Goal: Task Accomplishment & Management: Complete application form

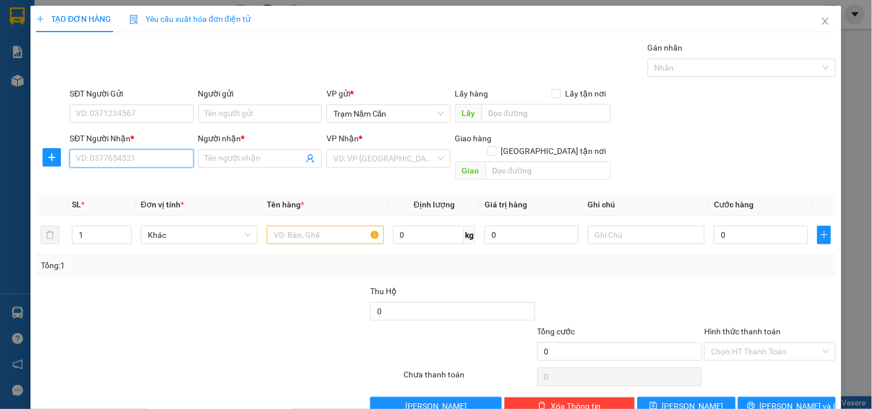
click at [95, 159] on input "SĐT Người Nhận *" at bounding box center [132, 158] width 124 height 18
type input "0944958106"
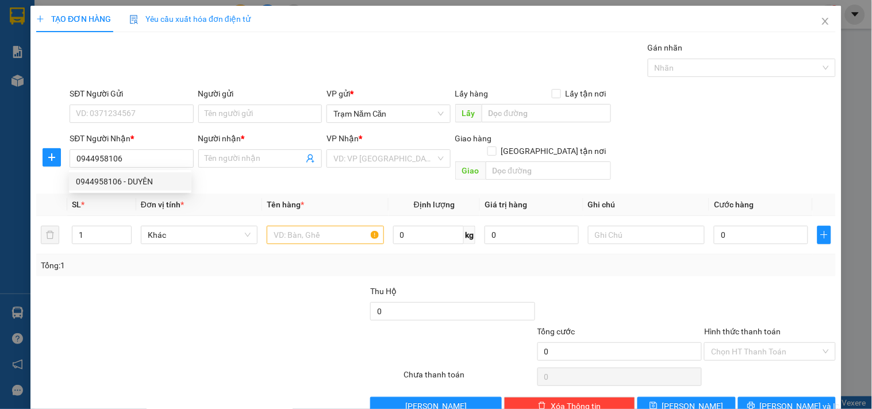
click at [125, 193] on div "0944958106 0944958106 - DUYÊN" at bounding box center [130, 181] width 122 height 23
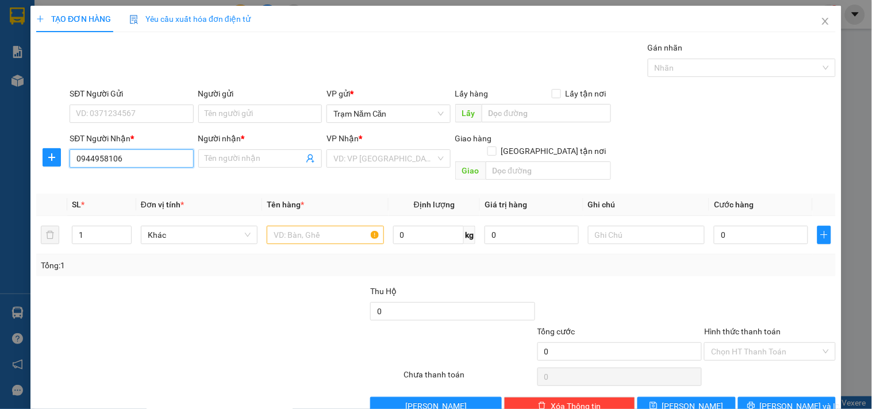
click at [148, 167] on input "0944958106" at bounding box center [132, 158] width 124 height 18
click at [151, 163] on input "0944958106" at bounding box center [132, 158] width 124 height 18
click at [147, 176] on div "0944958106 - DUYÊN" at bounding box center [130, 181] width 109 height 13
type input "DUYÊN"
type input "40.000"
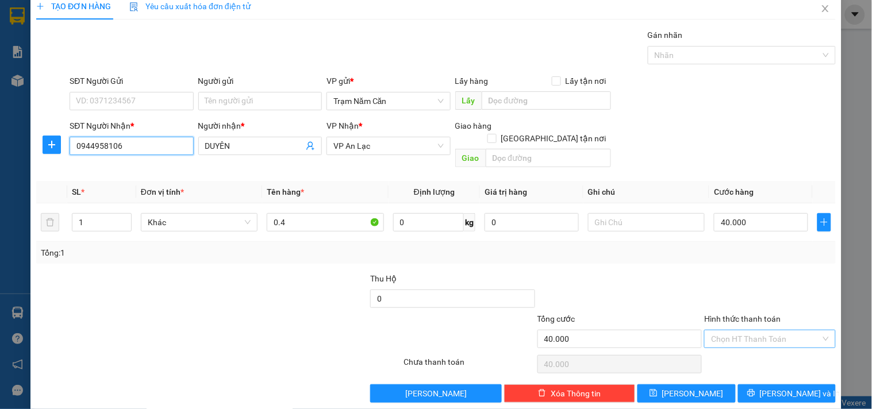
scroll to position [16, 0]
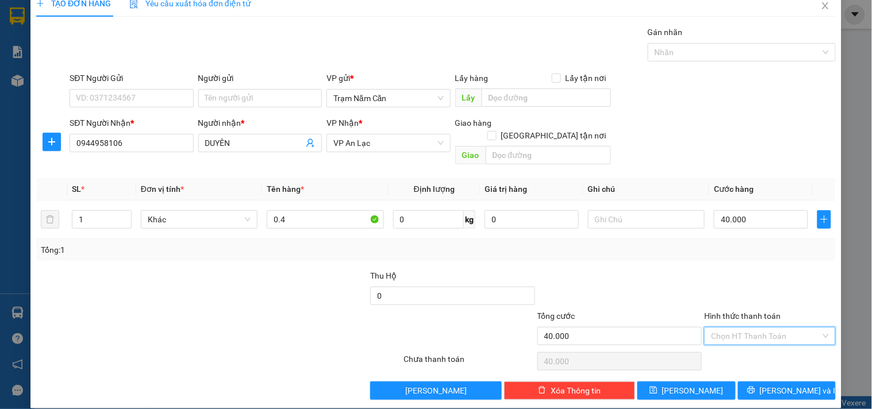
click at [749, 329] on input "Hình thức thanh toán" at bounding box center [765, 336] width 109 height 17
click at [742, 341] on div "Tại văn phòng" at bounding box center [763, 346] width 116 height 13
type input "0"
drag, startPoint x: 742, startPoint y: 372, endPoint x: 511, endPoint y: 263, distance: 254.8
click at [742, 382] on button "[PERSON_NAME] và In" at bounding box center [787, 391] width 98 height 18
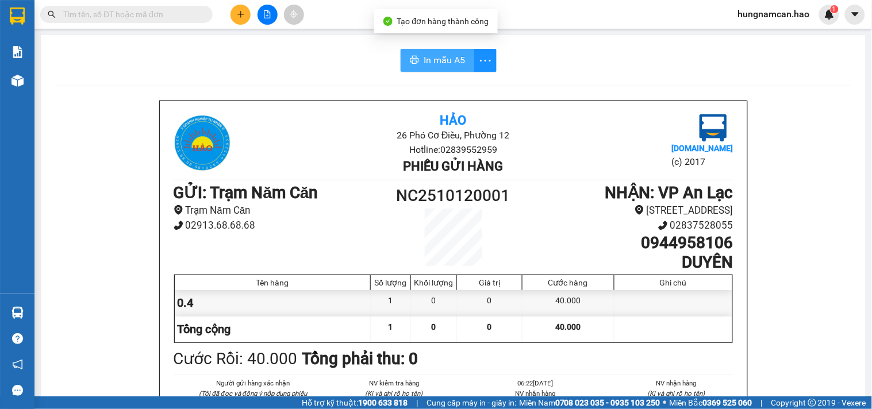
click at [451, 67] on button "In mẫu A5" at bounding box center [438, 60] width 74 height 23
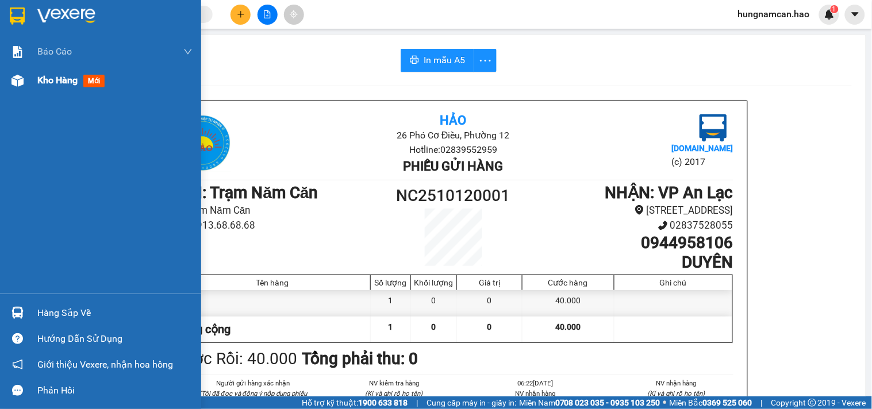
click at [59, 84] on span "Kho hàng" at bounding box center [57, 80] width 40 height 11
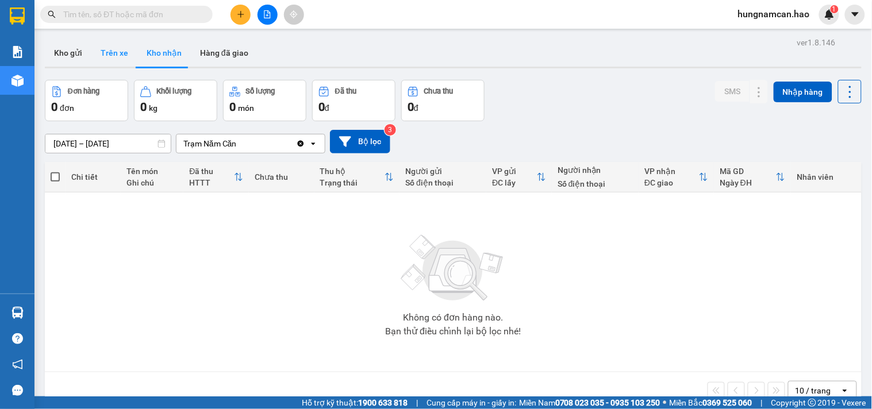
click at [111, 58] on button "Trên xe" at bounding box center [114, 53] width 46 height 28
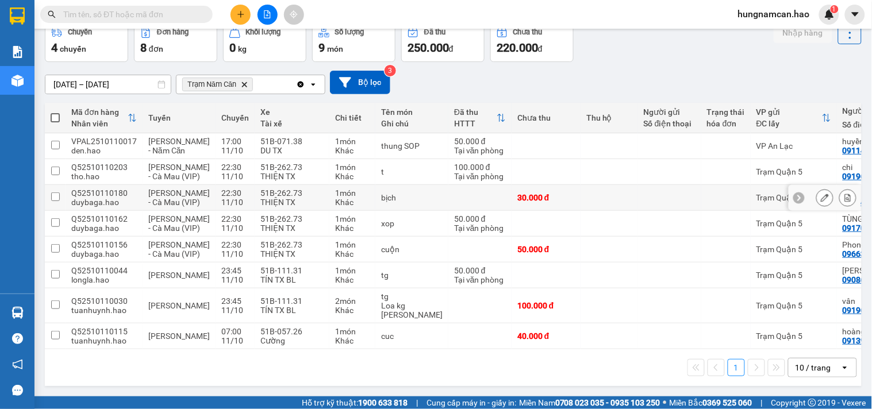
scroll to position [101, 0]
click at [756, 167] on div "Trạm Quận 5" at bounding box center [793, 171] width 75 height 9
checkbox input "true"
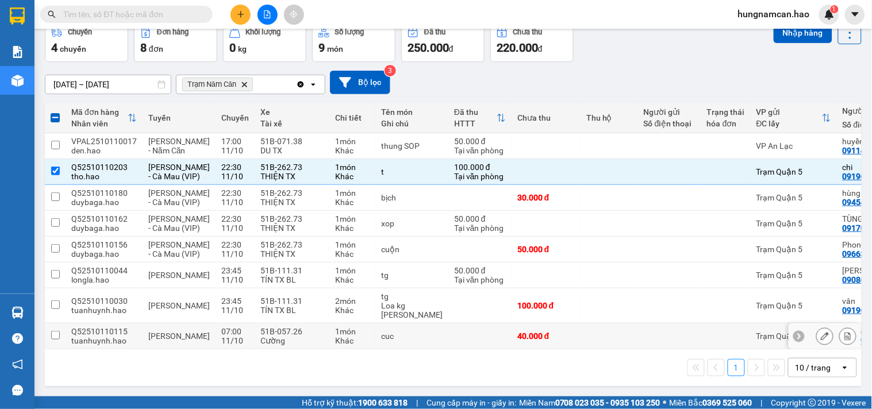
click at [751, 330] on td "Trạm Quận 5" at bounding box center [794, 337] width 86 height 26
checkbox input "true"
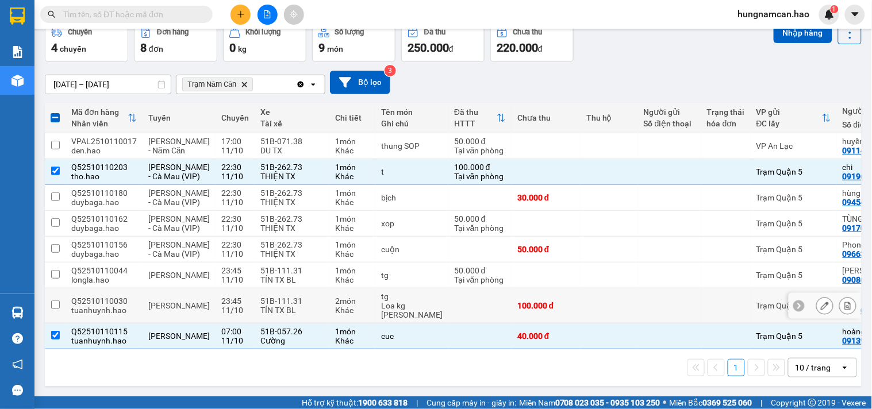
click at [638, 307] on td at bounding box center [669, 305] width 63 height 35
checkbox input "true"
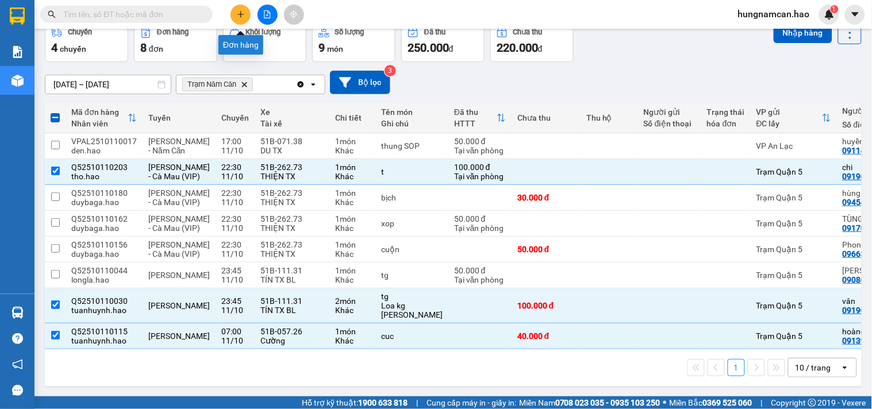
click at [242, 8] on button at bounding box center [240, 15] width 20 height 20
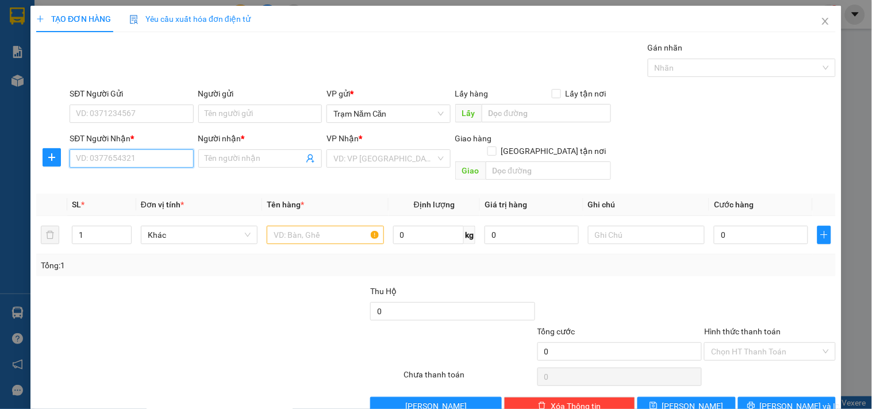
click at [145, 165] on input "SĐT Người Nhận *" at bounding box center [132, 158] width 124 height 18
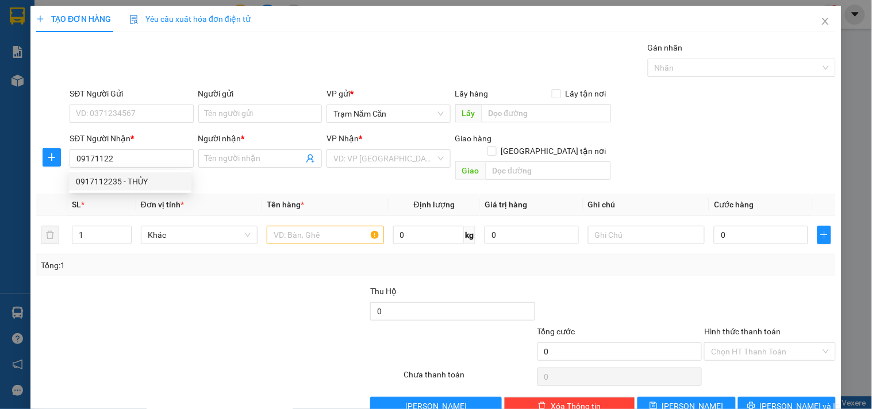
drag, startPoint x: 169, startPoint y: 171, endPoint x: 165, endPoint y: 182, distance: 11.6
click at [165, 182] on div "0917112235 0917112235 - THỦY" at bounding box center [130, 181] width 122 height 23
click at [165, 194] on th "Đơn vị tính *" at bounding box center [199, 205] width 126 height 22
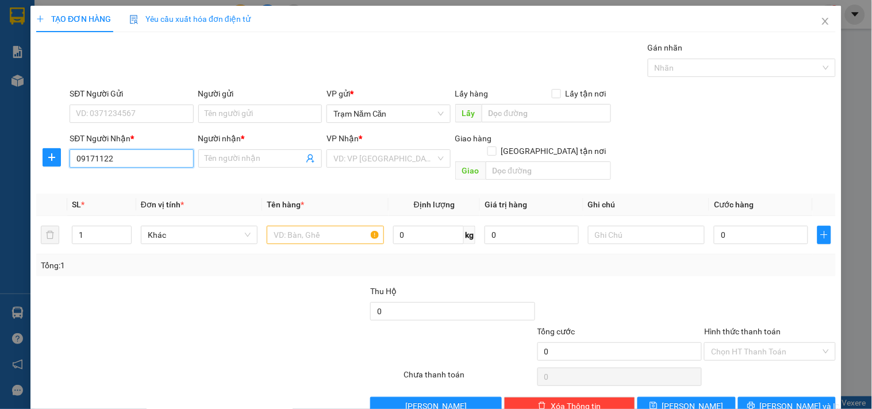
click at [157, 155] on input "09171122" at bounding box center [132, 158] width 124 height 18
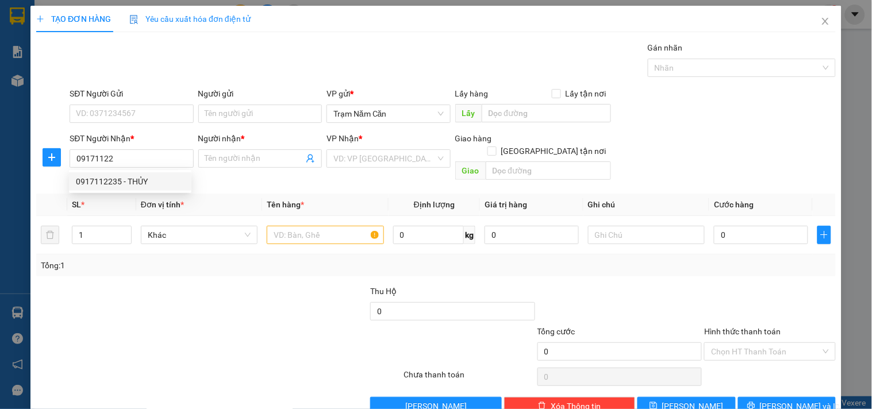
click at [156, 192] on div "0917112235 0917112235 - THỦY" at bounding box center [130, 181] width 122 height 23
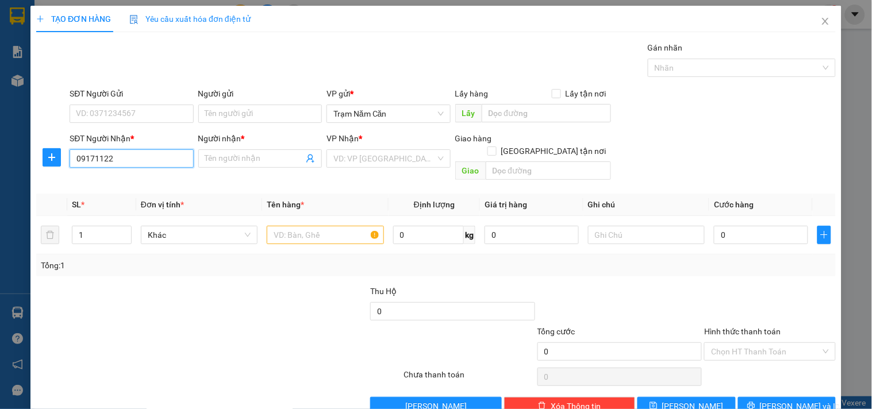
click at [152, 164] on input "09171122" at bounding box center [132, 158] width 124 height 18
click at [156, 183] on div "0917112235 - THỦY" at bounding box center [130, 181] width 109 height 13
type input "0917112235"
type input "THỦY"
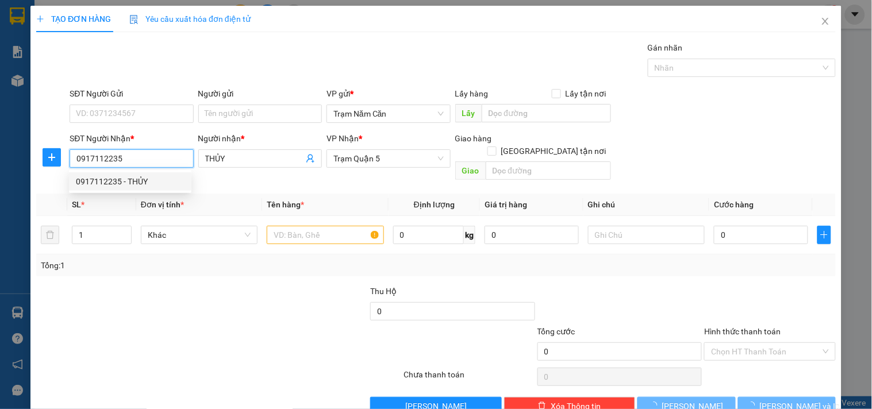
type input "60.000"
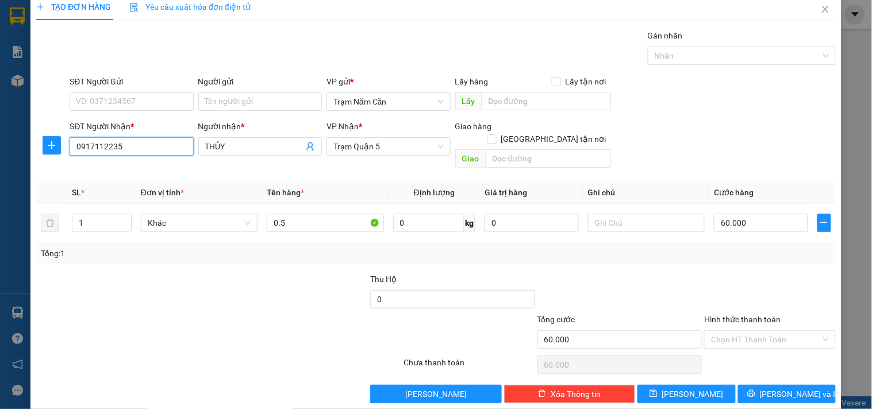
scroll to position [16, 0]
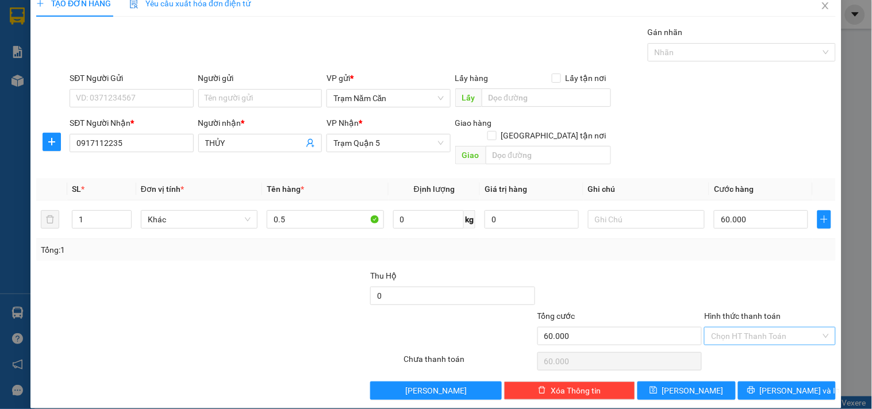
click at [760, 328] on input "Hình thức thanh toán" at bounding box center [765, 336] width 109 height 17
click at [752, 338] on div "Tại văn phòng" at bounding box center [763, 346] width 130 height 18
type input "0"
click at [757, 382] on button "[PERSON_NAME] và In" at bounding box center [787, 391] width 98 height 18
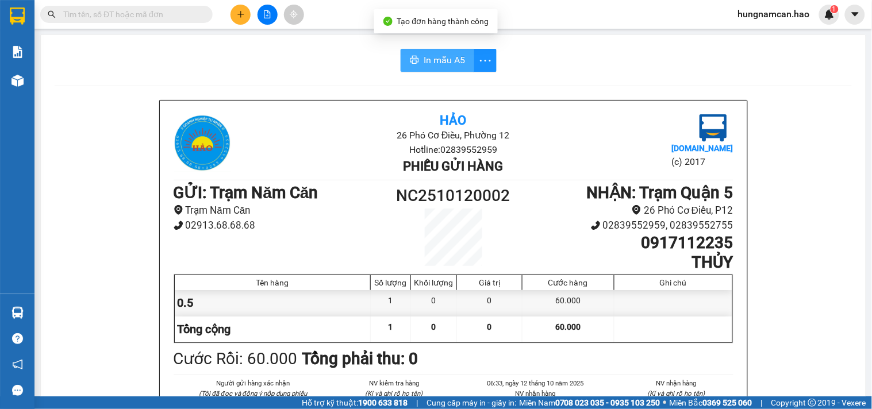
click at [424, 59] on span "In mẫu A5" at bounding box center [444, 60] width 41 height 14
drag, startPoint x: 188, startPoint y: 79, endPoint x: 170, endPoint y: 67, distance: 21.2
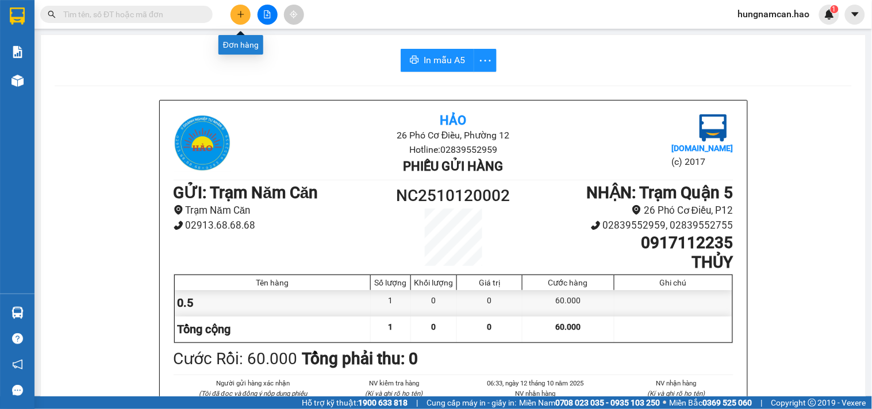
click at [237, 18] on icon "plus" at bounding box center [241, 14] width 8 height 8
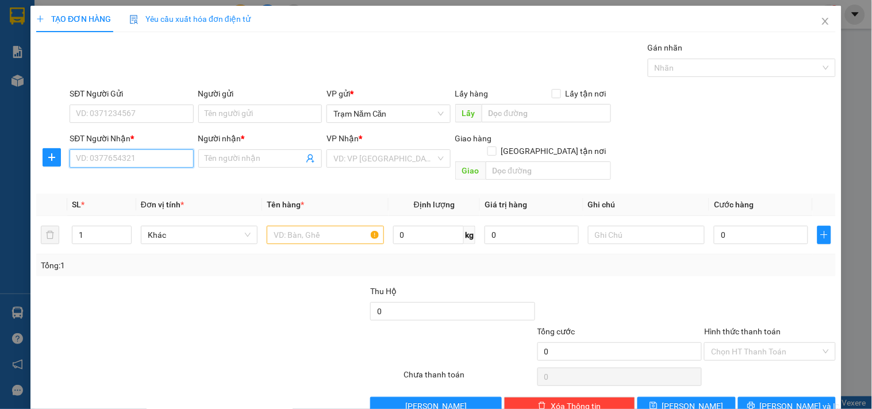
click at [89, 163] on input "SĐT Người Nhận *" at bounding box center [132, 158] width 124 height 18
click at [145, 183] on div "0913088301 - HƯƠNG" at bounding box center [130, 181] width 109 height 13
type input "0913088301"
type input "HƯƠNG"
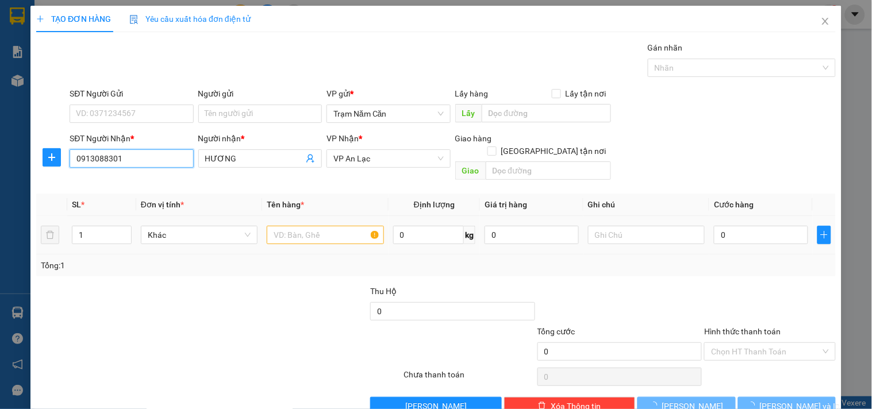
type input "60.000"
type input "0913088301"
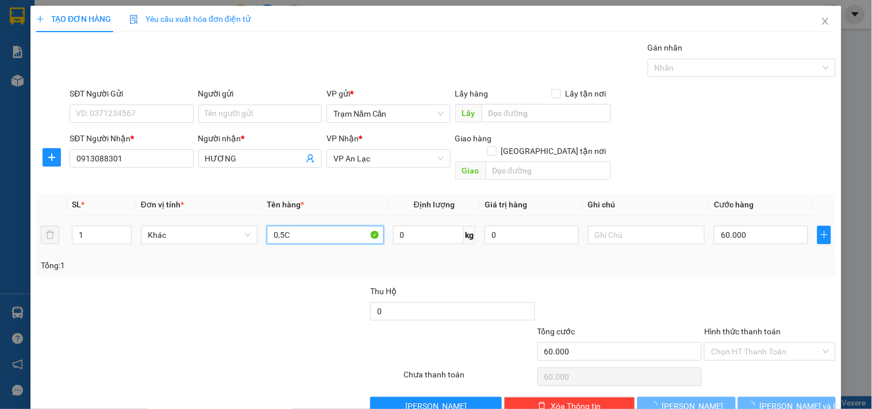
click at [291, 226] on input "0,5C" at bounding box center [325, 235] width 117 height 18
type input "0,5CAT"
click at [779, 226] on input "60.000" at bounding box center [761, 235] width 94 height 18
type input "0"
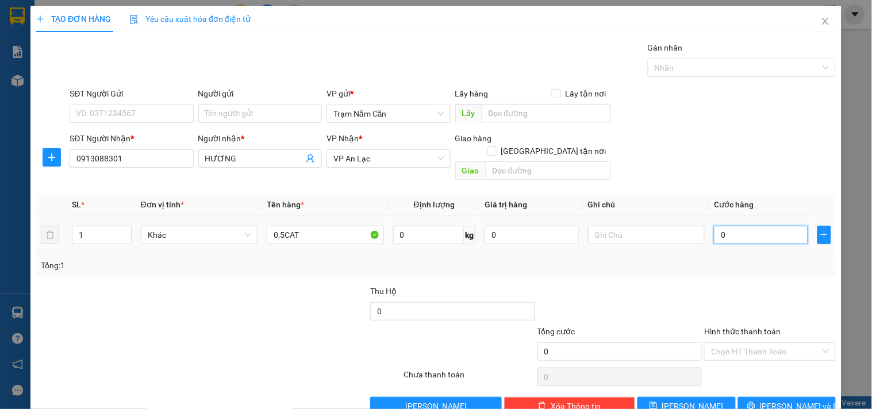
type input "005"
type input "5"
type input "50"
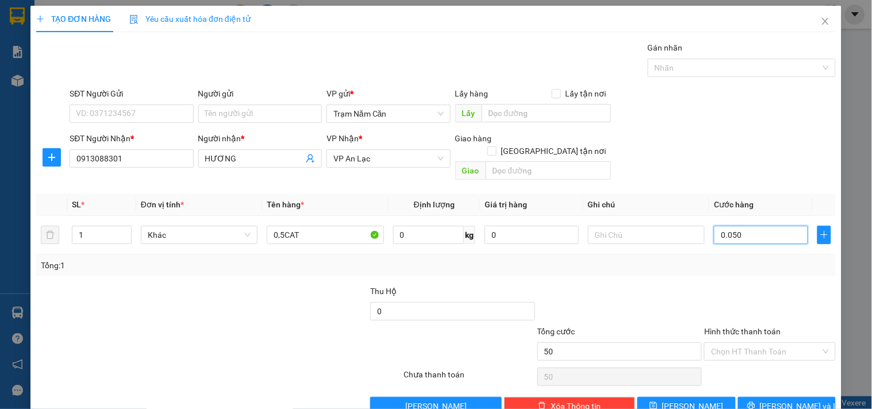
type input "0.050"
click at [745, 285] on div at bounding box center [769, 305] width 133 height 40
type input "50.000"
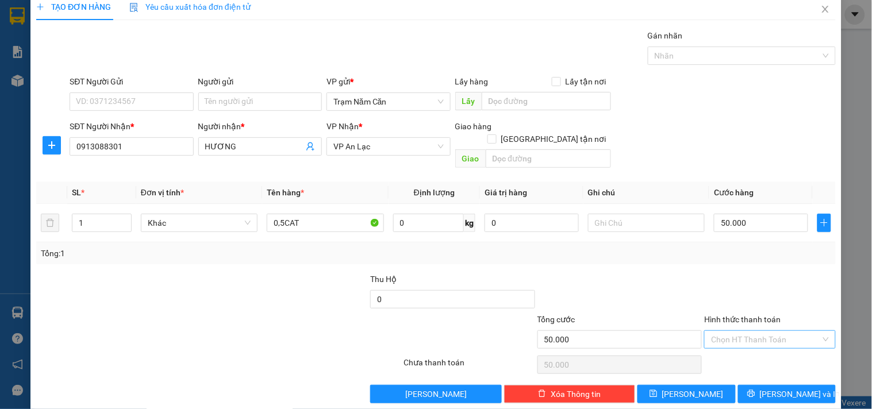
scroll to position [16, 0]
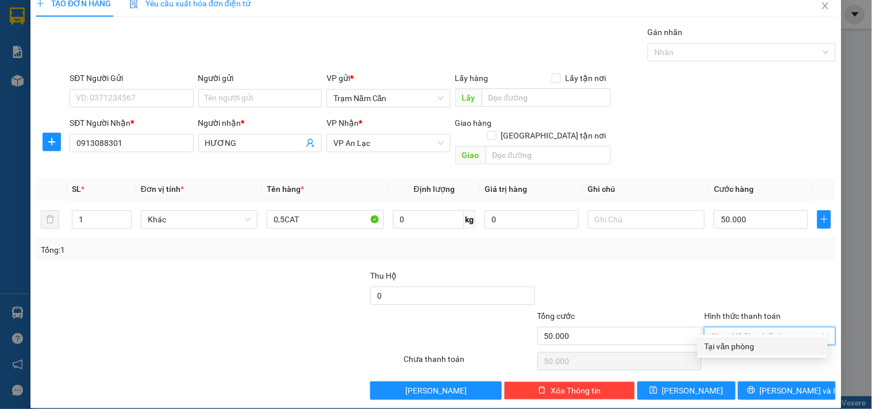
click at [756, 328] on input "Hình thức thanh toán" at bounding box center [765, 336] width 109 height 17
click at [755, 349] on div "Tại văn phòng" at bounding box center [763, 346] width 116 height 13
type input "0"
click at [762, 383] on button "[PERSON_NAME] và In" at bounding box center [787, 391] width 98 height 18
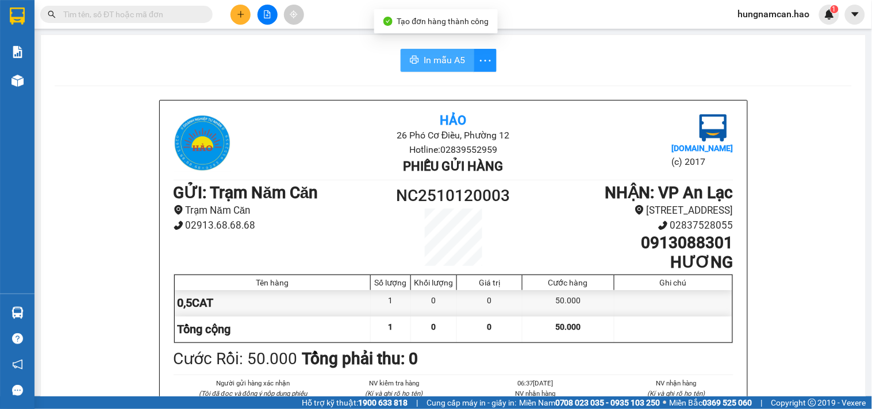
click at [424, 55] on span "In mẫu A5" at bounding box center [444, 60] width 41 height 14
drag, startPoint x: 418, startPoint y: 60, endPoint x: 462, endPoint y: 70, distance: 44.9
click at [424, 60] on span "In mẫu A5" at bounding box center [444, 60] width 41 height 14
click at [241, 8] on button at bounding box center [240, 15] width 20 height 20
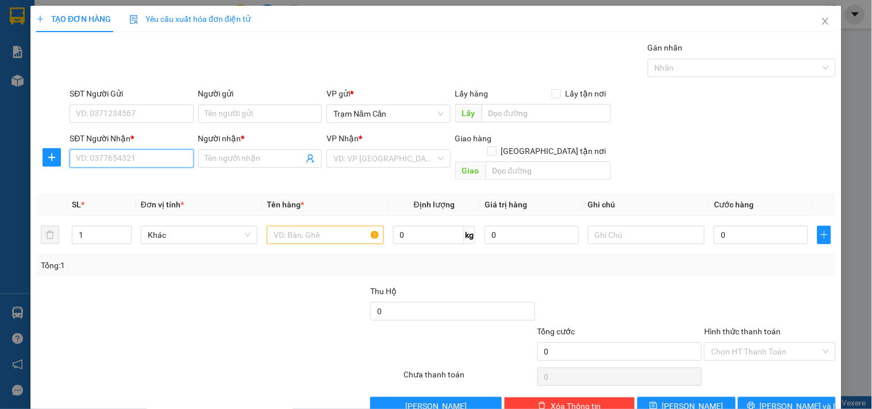
click at [115, 153] on input "SĐT Người Nhận *" at bounding box center [132, 158] width 124 height 18
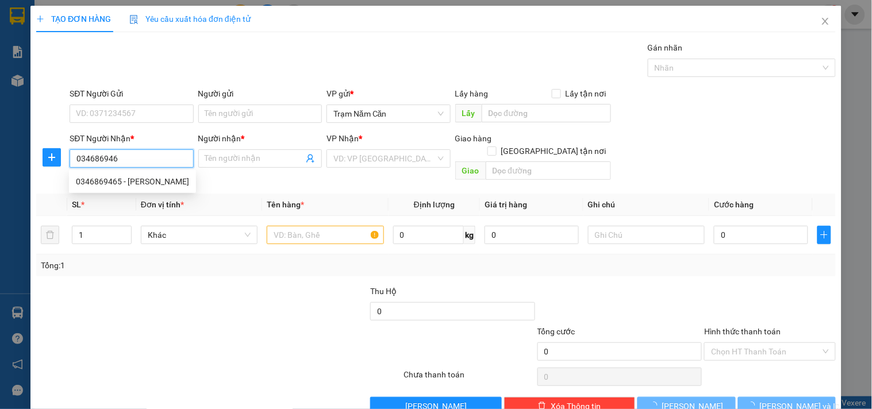
type input "0346869465"
click at [122, 184] on div "0346869465 - [PERSON_NAME]" at bounding box center [132, 181] width 113 height 13
type input "THỊ QUYÊN"
type input "50.000"
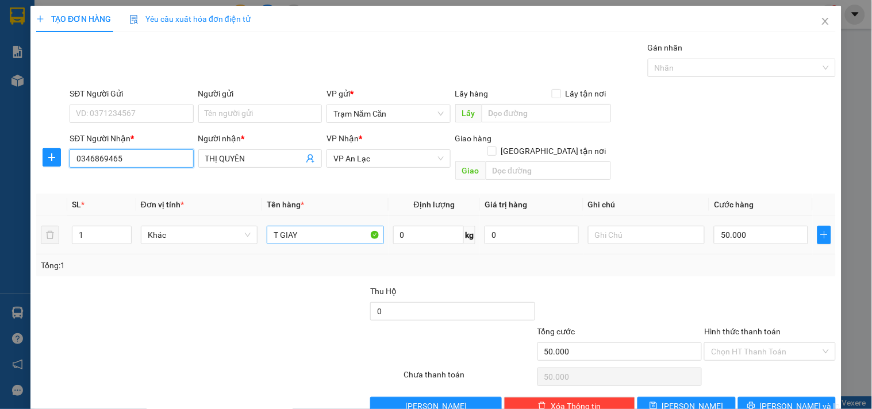
type input "0346869465"
drag, startPoint x: 315, startPoint y: 226, endPoint x: 0, endPoint y: 207, distance: 315.5
click at [0, 207] on div "TẠO ĐƠN HÀNG Yêu cầu xuất hóa đơn điện tử Transit Pickup Surcharge Ids Transit …" at bounding box center [436, 204] width 872 height 409
type input "0.5 KE"
click at [751, 226] on input "50.000" at bounding box center [761, 235] width 94 height 18
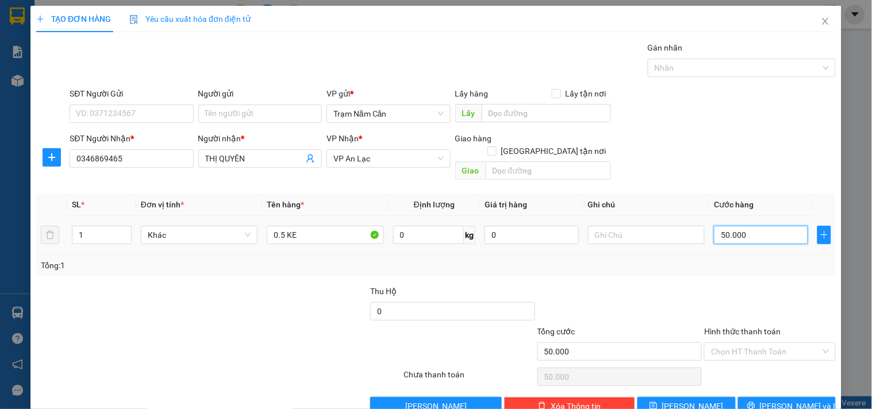
type input "0"
type input "008"
type input "8"
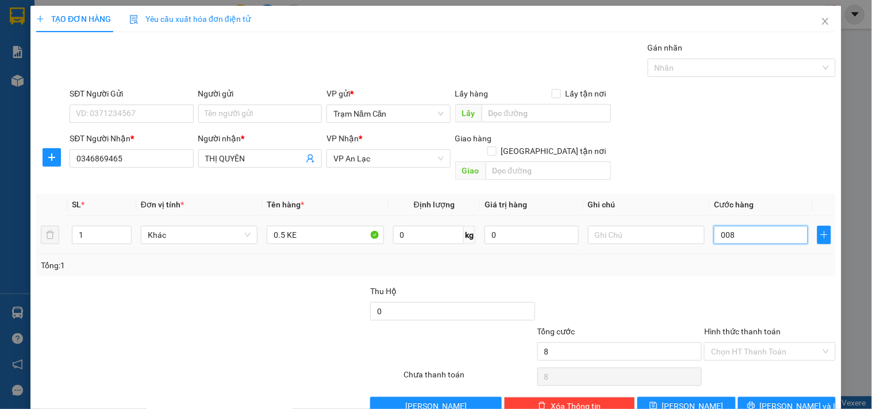
type input "80"
type input "0.080"
click at [745, 347] on input "Hình thức thanh toán" at bounding box center [765, 351] width 109 height 17
type input "80.000"
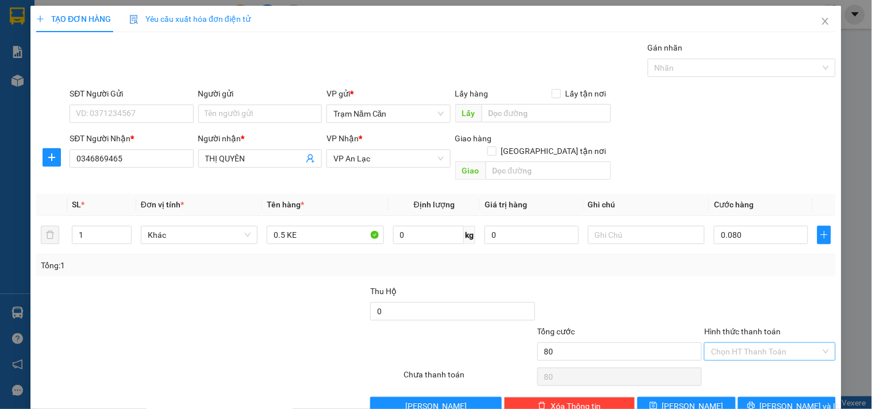
type input "80.000"
click at [739, 363] on div "Tại văn phòng" at bounding box center [763, 362] width 116 height 13
type input "0"
click at [748, 397] on button "[PERSON_NAME] và In" at bounding box center [787, 406] width 98 height 18
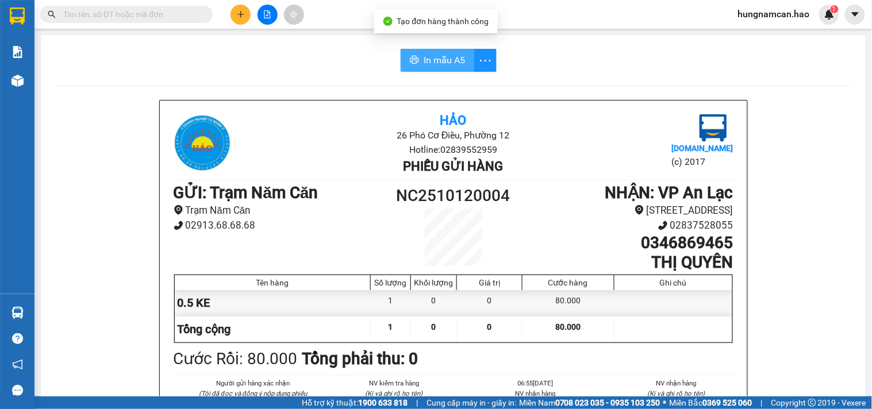
click at [447, 63] on span "In mẫu A5" at bounding box center [444, 60] width 41 height 14
click at [236, 11] on button at bounding box center [240, 15] width 20 height 20
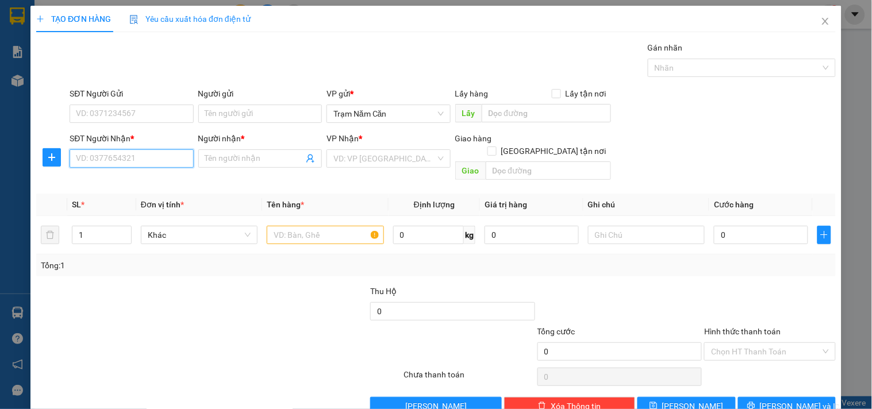
drag, startPoint x: 125, startPoint y: 159, endPoint x: 140, endPoint y: 148, distance: 18.5
click at [130, 155] on input "SĐT Người Nhận *" at bounding box center [132, 158] width 124 height 18
click at [139, 176] on div "0394892066 - DŨNG" at bounding box center [130, 181] width 122 height 18
type input "0394892066"
type input "DŨNG"
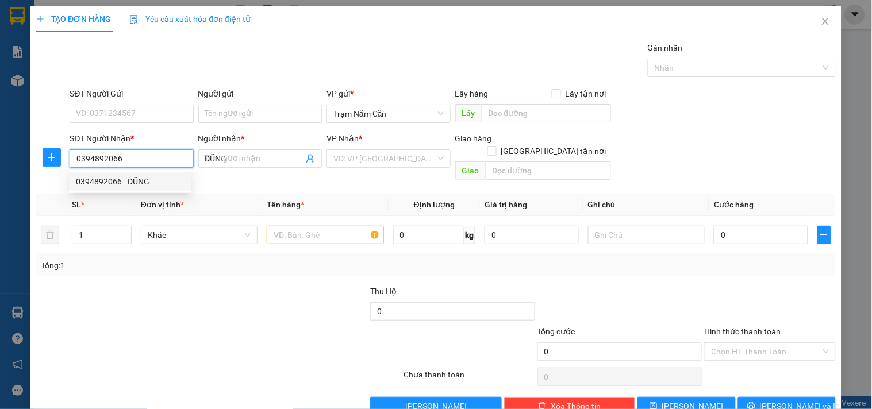
type input "30.000"
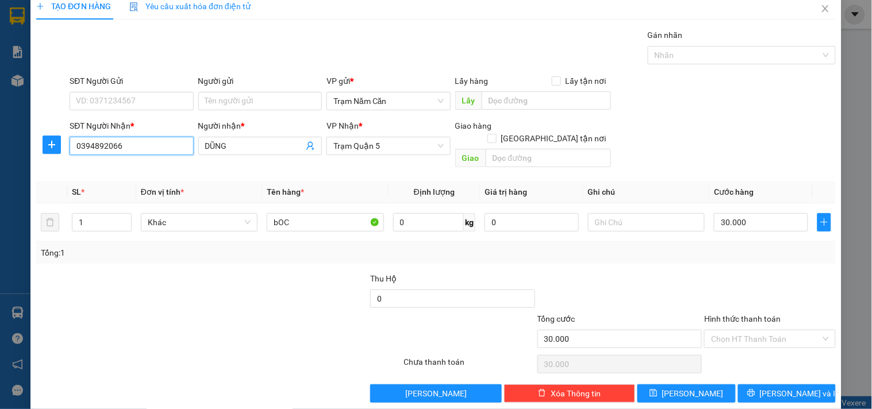
scroll to position [16, 0]
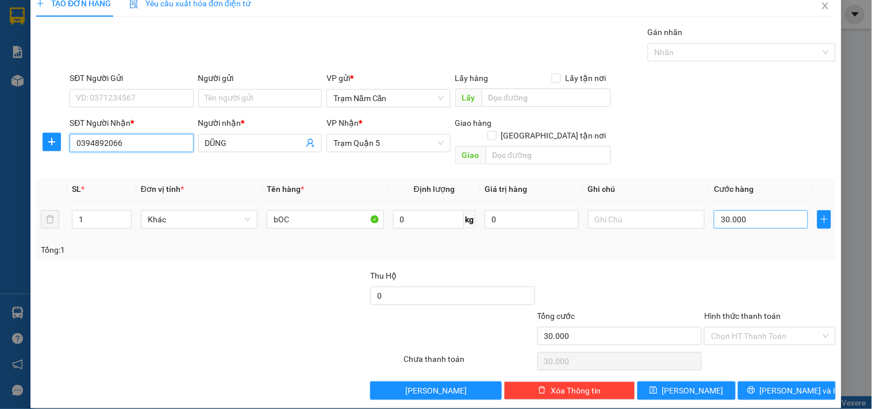
type input "0394892066"
click at [766, 210] on input "30.000" at bounding box center [761, 219] width 94 height 18
type input "0"
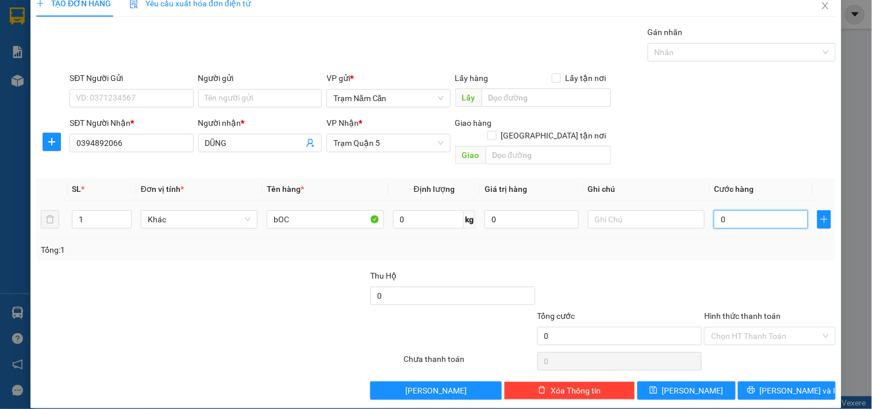
type input "002"
type input "2"
type input "0"
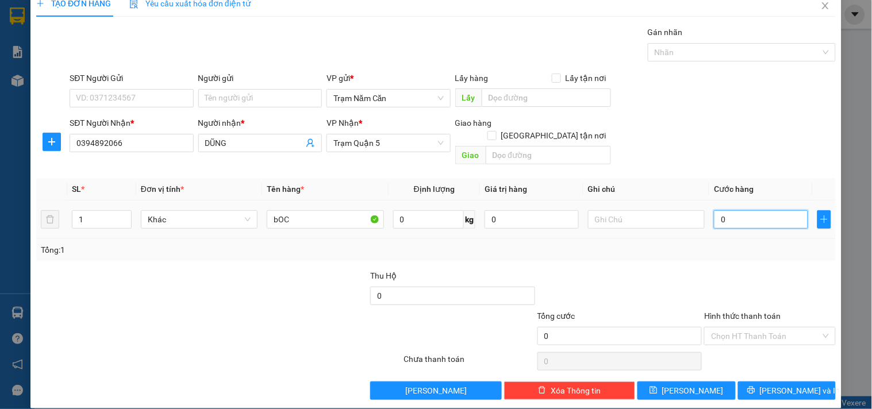
type input "005"
type input "5"
type input "50"
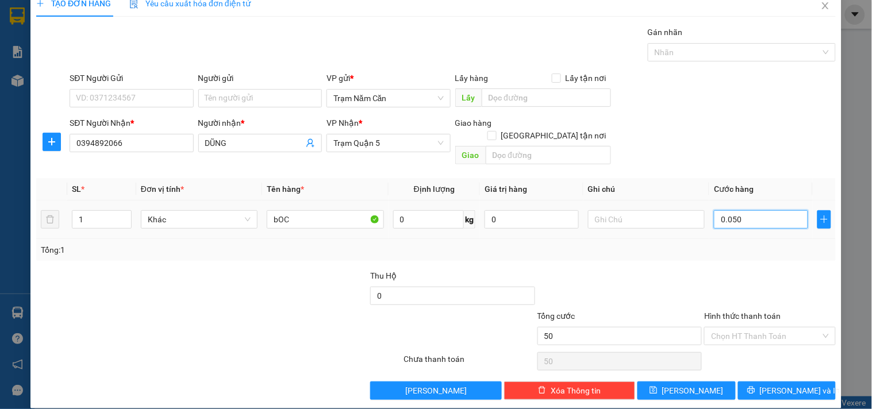
type input "0.050"
type input "50.000"
click at [736, 239] on div "Tổng: 1" at bounding box center [435, 250] width 799 height 22
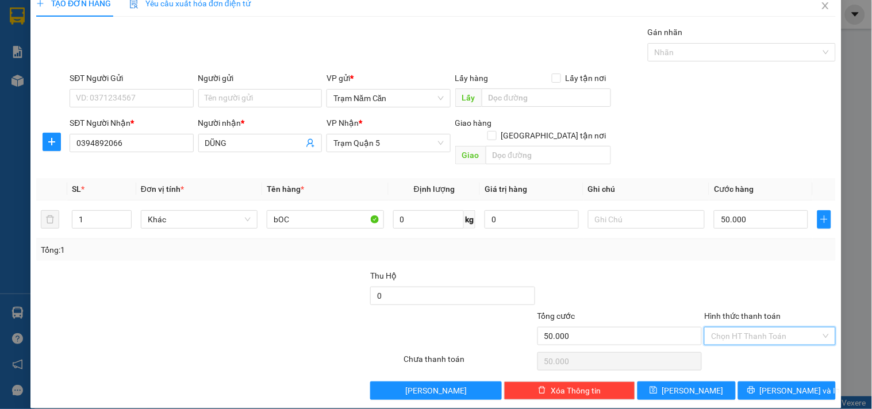
drag, startPoint x: 705, startPoint y: 322, endPoint x: 728, endPoint y: 328, distance: 24.3
click at [713, 328] on input "Hình thức thanh toán" at bounding box center [765, 336] width 109 height 17
click at [742, 349] on div "Tại văn phòng" at bounding box center [763, 346] width 116 height 13
type input "0"
click at [742, 382] on button "[PERSON_NAME] và In" at bounding box center [787, 391] width 98 height 18
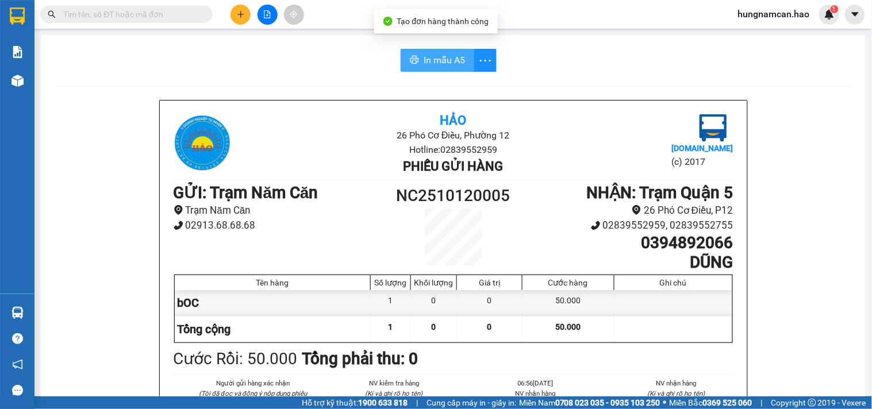
click at [429, 56] on span "In mẫu A5" at bounding box center [444, 60] width 41 height 14
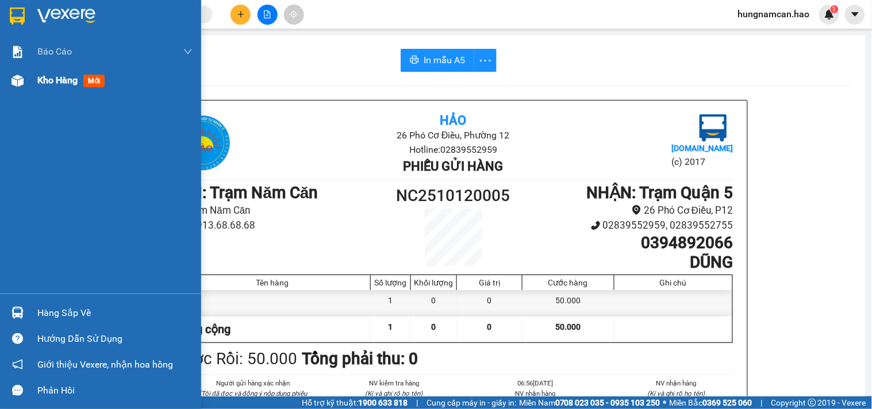
click at [67, 78] on span "Kho hàng" at bounding box center [57, 80] width 40 height 11
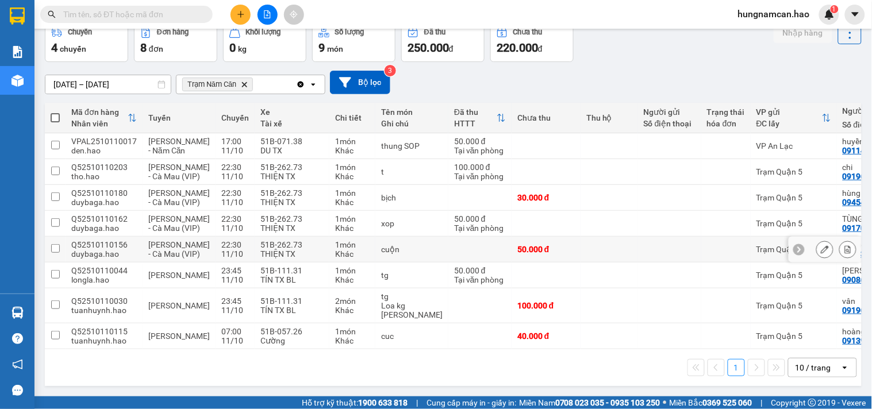
scroll to position [101, 0]
click at [638, 133] on td at bounding box center [669, 146] width 63 height 26
checkbox input "true"
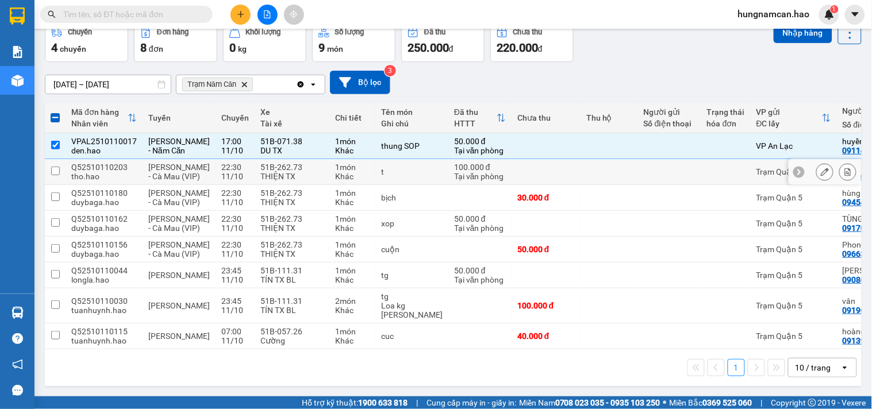
click at [638, 159] on td at bounding box center [669, 172] width 63 height 26
checkbox input "true"
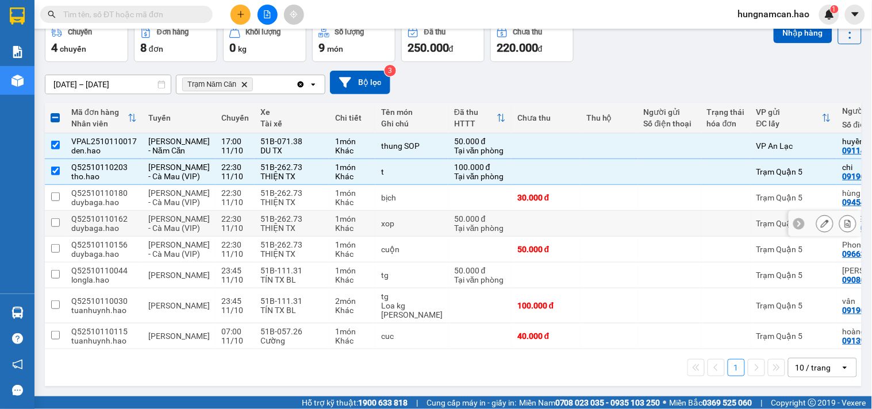
click at [644, 219] on div at bounding box center [670, 223] width 52 height 9
checkbox input "true"
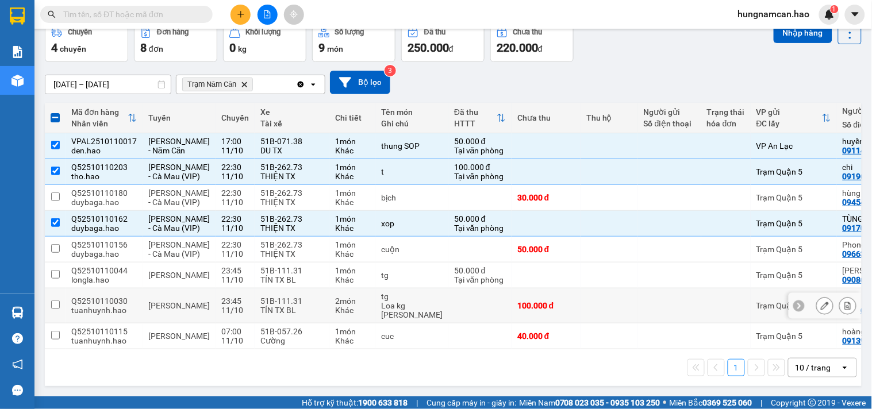
click at [644, 302] on div at bounding box center [670, 305] width 52 height 9
checkbox input "true"
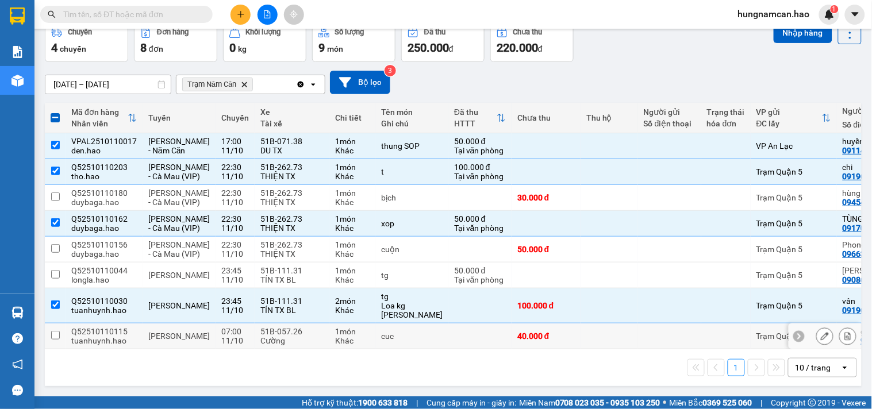
click at [638, 341] on td at bounding box center [669, 337] width 63 height 26
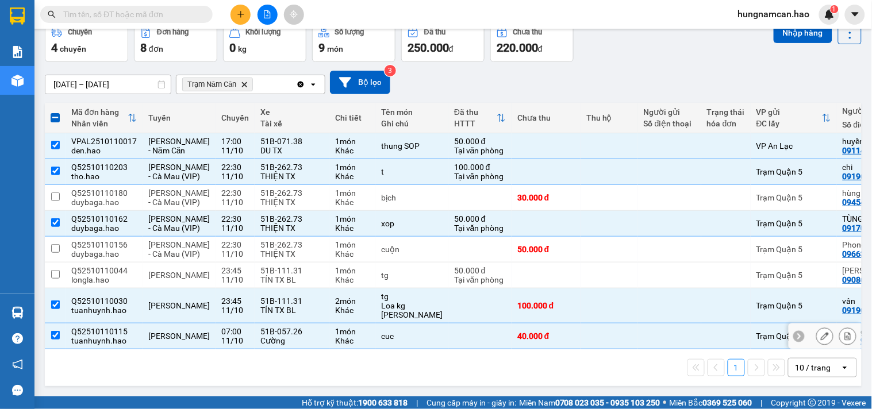
click at [638, 341] on td at bounding box center [669, 337] width 63 height 26
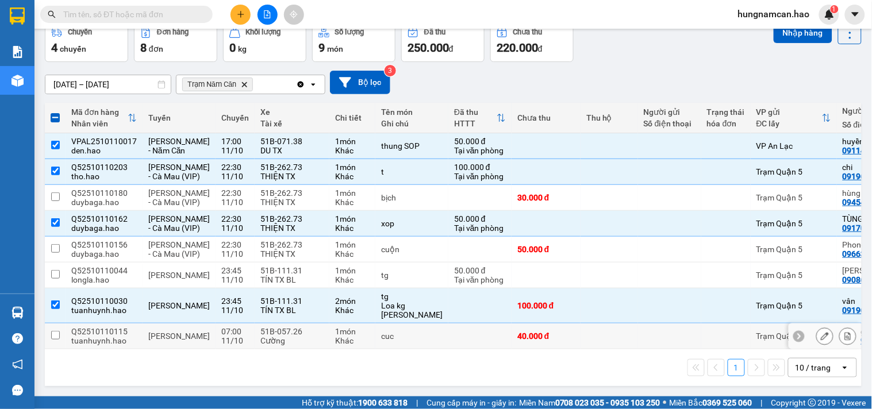
click at [638, 341] on td at bounding box center [669, 337] width 63 height 26
checkbox input "true"
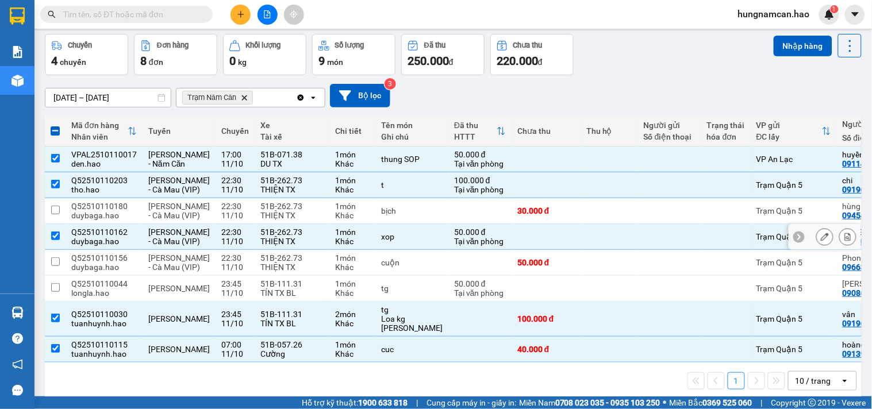
scroll to position [0, 0]
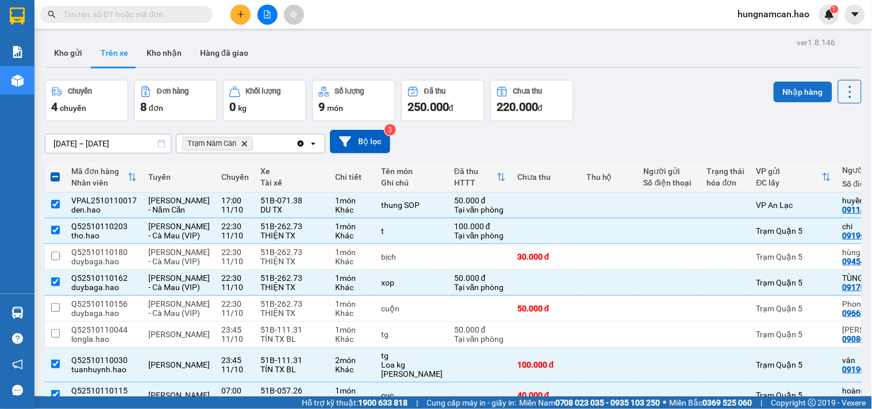
click at [790, 89] on button "Nhập hàng" at bounding box center [802, 92] width 59 height 21
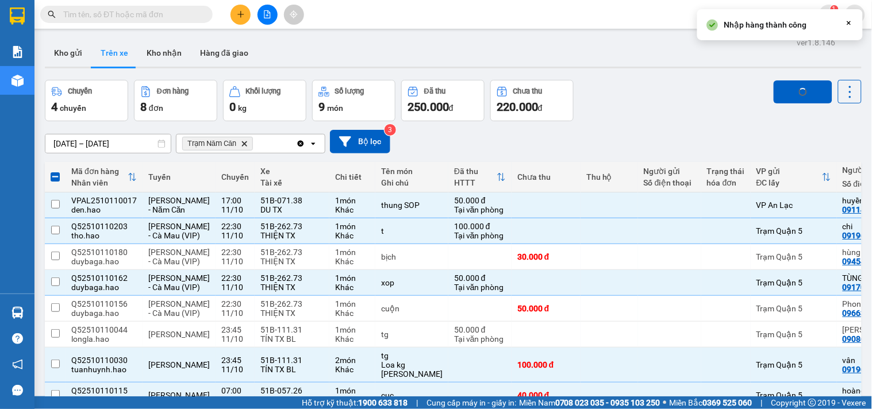
checkbox input "false"
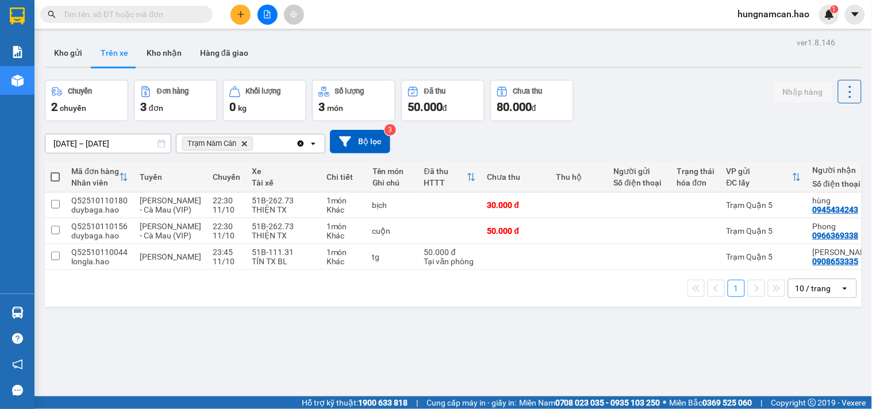
scroll to position [53, 0]
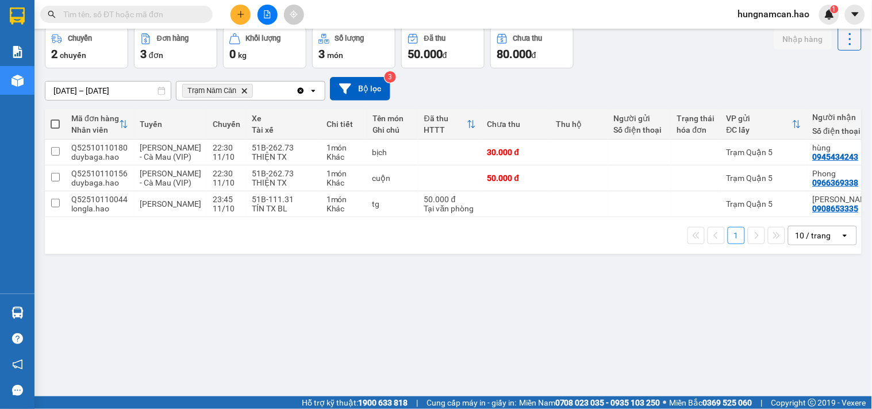
click at [237, 18] on icon "plus" at bounding box center [241, 14] width 8 height 8
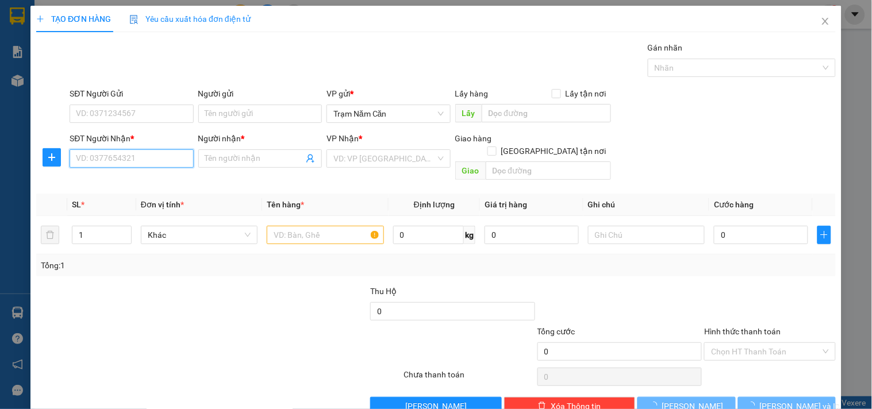
click at [156, 168] on input "SĐT Người Nhận *" at bounding box center [132, 158] width 124 height 18
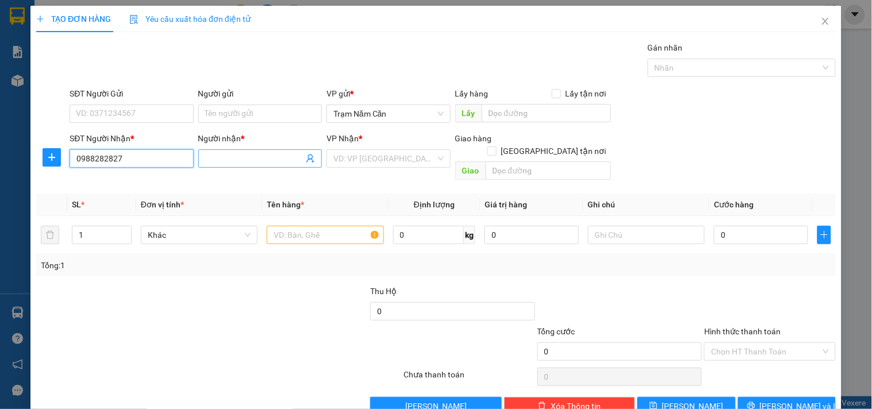
type input "0988282827"
click at [242, 157] on input "Người nhận *" at bounding box center [254, 158] width 98 height 13
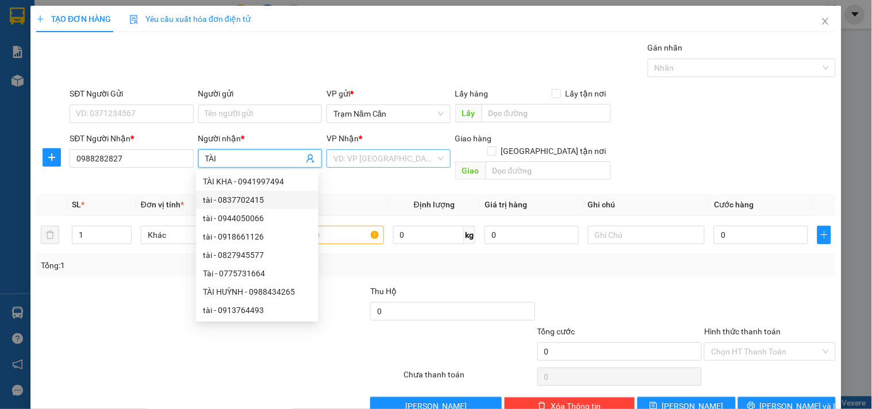
type input "TÀI"
click at [400, 159] on input "search" at bounding box center [384, 158] width 102 height 17
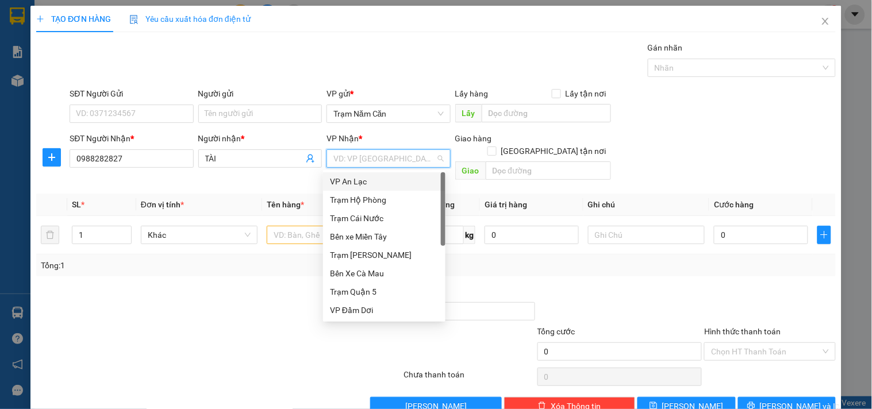
click at [391, 182] on div "VP An Lạc" at bounding box center [384, 181] width 109 height 13
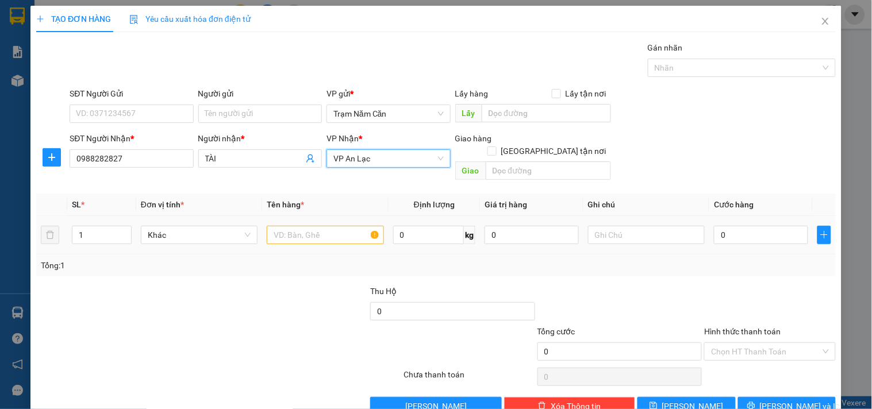
click at [318, 216] on td at bounding box center [325, 235] width 126 height 39
click at [310, 226] on input "text" at bounding box center [325, 235] width 117 height 18
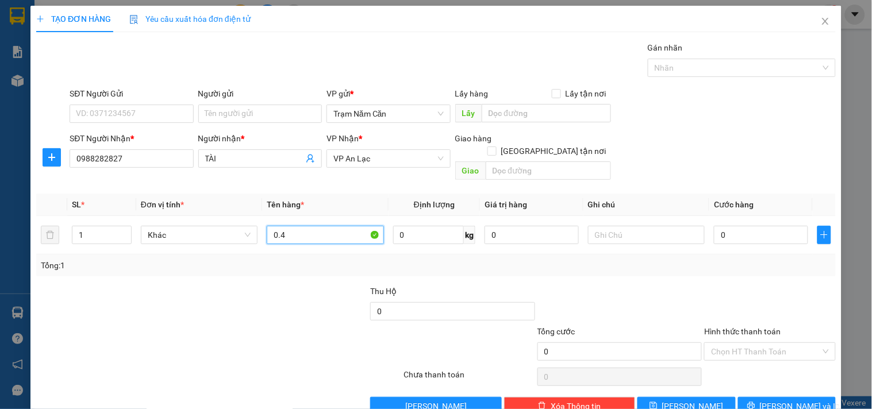
type input "0.4"
type input "004"
type input "4"
type input "0.040"
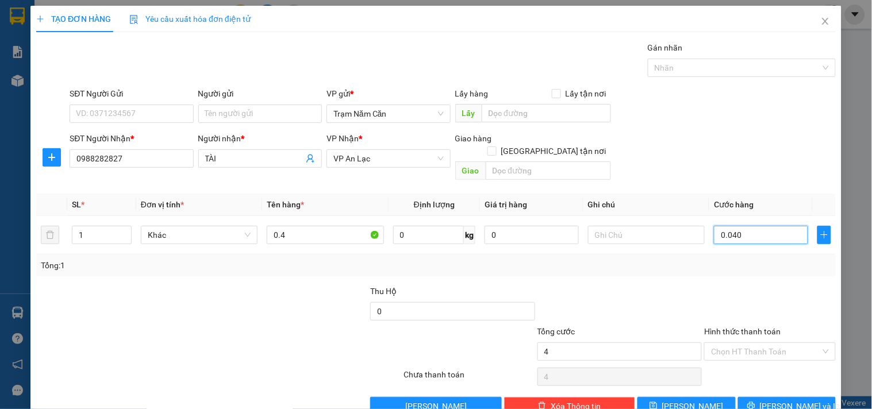
type input "40"
click at [711, 259] on div "Tổng: 1" at bounding box center [436, 265] width 790 height 13
type input "40.000"
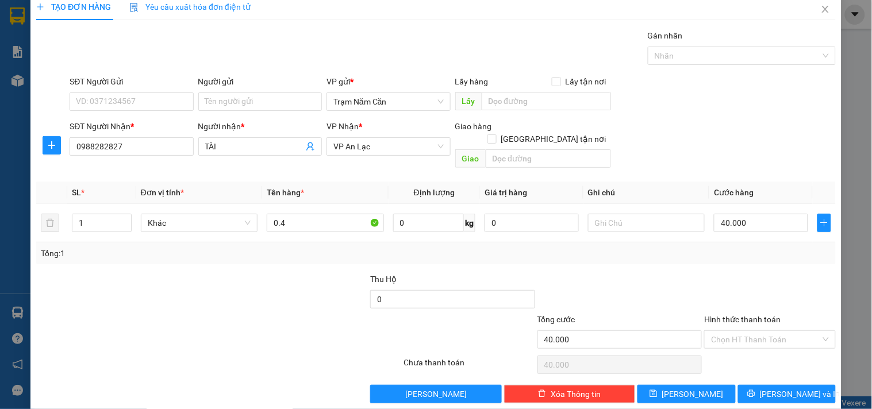
scroll to position [16, 0]
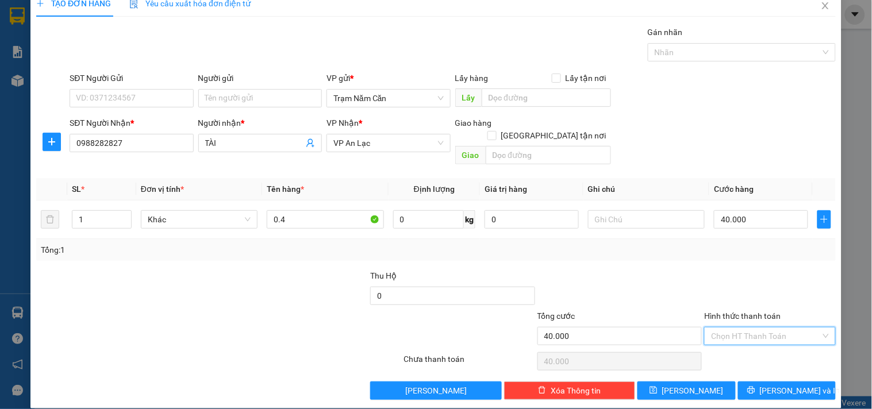
drag, startPoint x: 747, startPoint y: 320, endPoint x: 745, endPoint y: 335, distance: 15.6
click at [746, 328] on input "Hình thức thanh toán" at bounding box center [765, 336] width 109 height 17
click at [745, 347] on div "Tại văn phòng" at bounding box center [763, 346] width 116 height 13
type input "0"
click at [745, 382] on button "[PERSON_NAME] và In" at bounding box center [787, 391] width 98 height 18
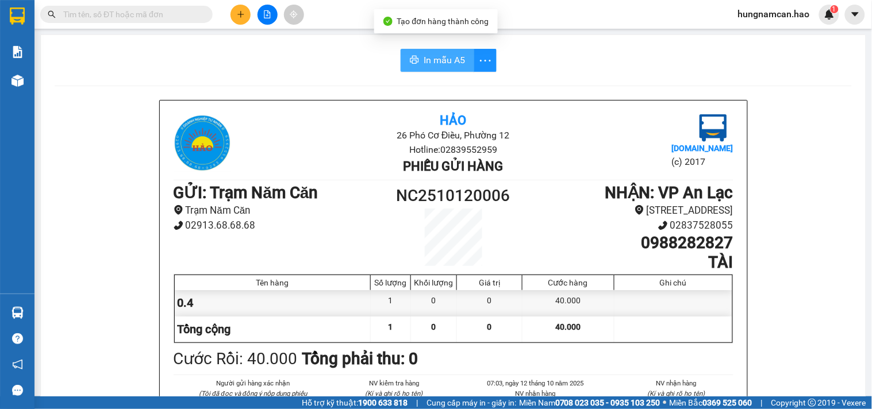
click at [450, 71] on button "In mẫu A5" at bounding box center [438, 60] width 74 height 23
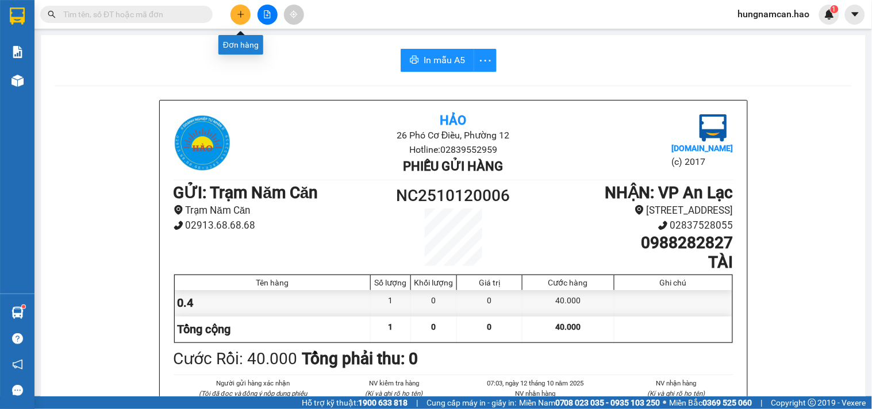
click at [233, 11] on button at bounding box center [240, 15] width 20 height 20
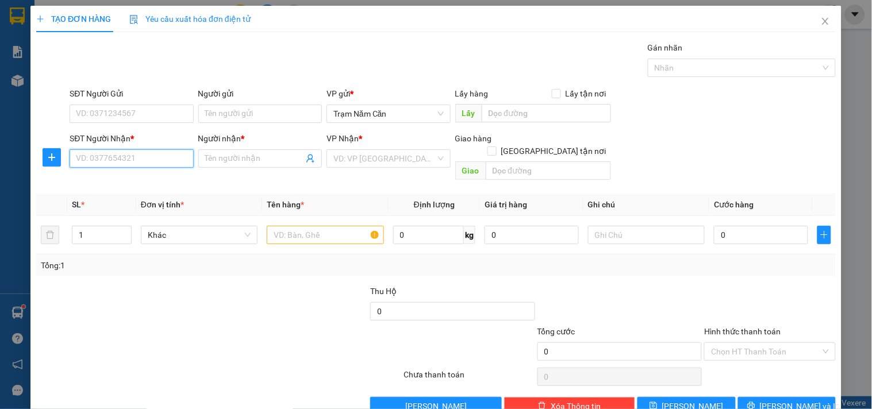
click at [134, 161] on input "SĐT Người Nhận *" at bounding box center [132, 158] width 124 height 18
type input "0944989030"
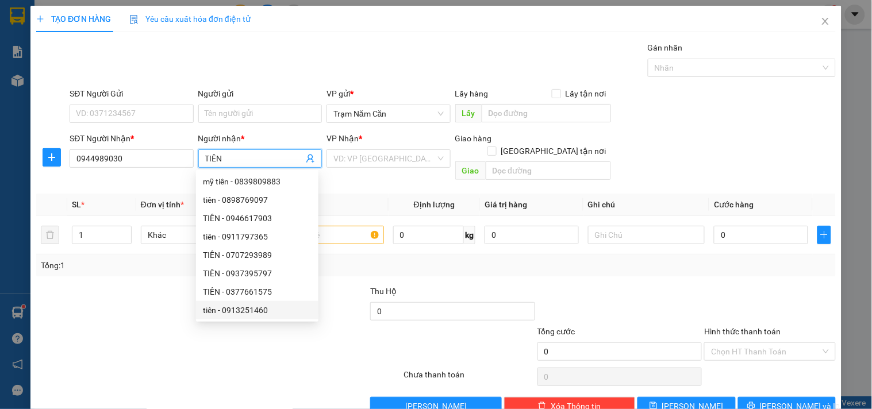
type input "TIÊN"
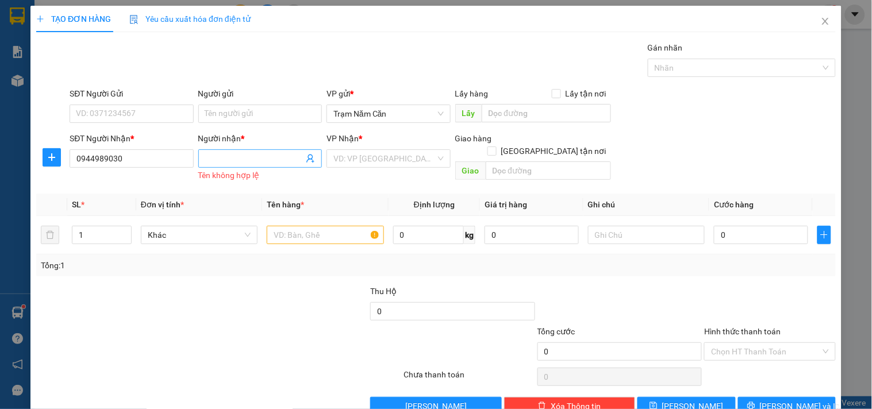
click at [249, 166] on span at bounding box center [260, 158] width 124 height 18
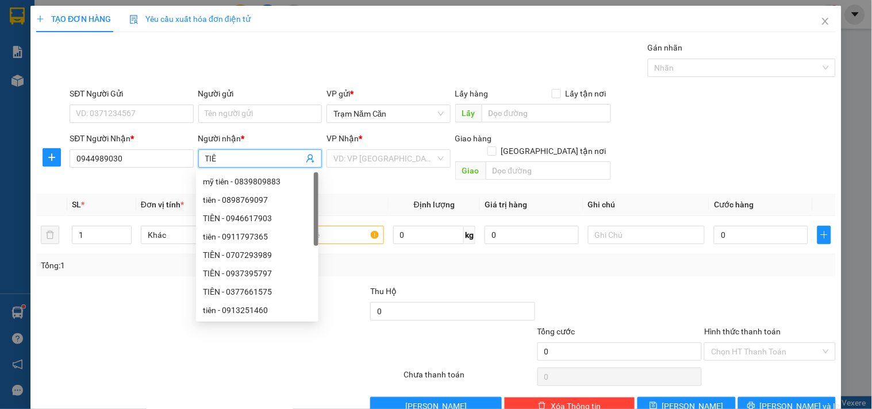
type input "TIÊN"
click at [368, 170] on div "VP Nhận * VD: VP [GEOGRAPHIC_DATA]" at bounding box center [388, 152] width 124 height 40
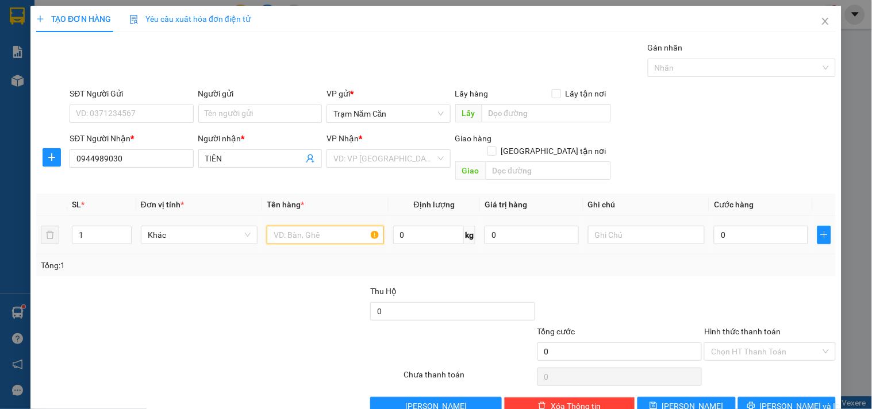
click at [318, 232] on input "text" at bounding box center [325, 235] width 117 height 18
type input "0.4"
click at [388, 169] on div "VP Nhận * VD: VP [GEOGRAPHIC_DATA]" at bounding box center [388, 152] width 124 height 40
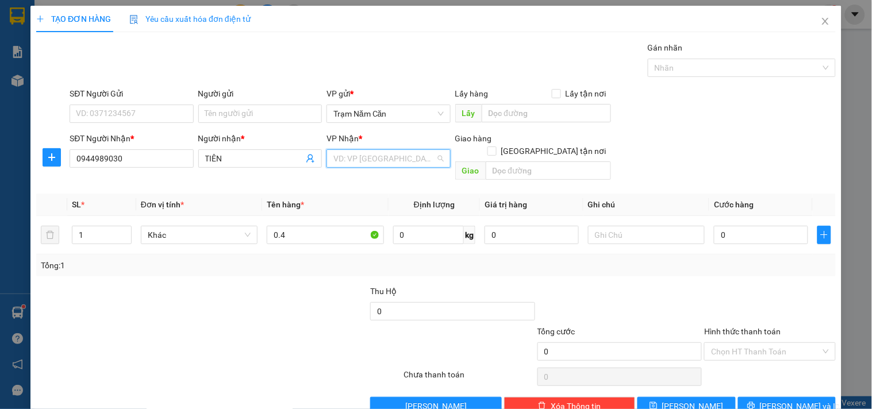
click at [394, 164] on input "search" at bounding box center [384, 158] width 102 height 17
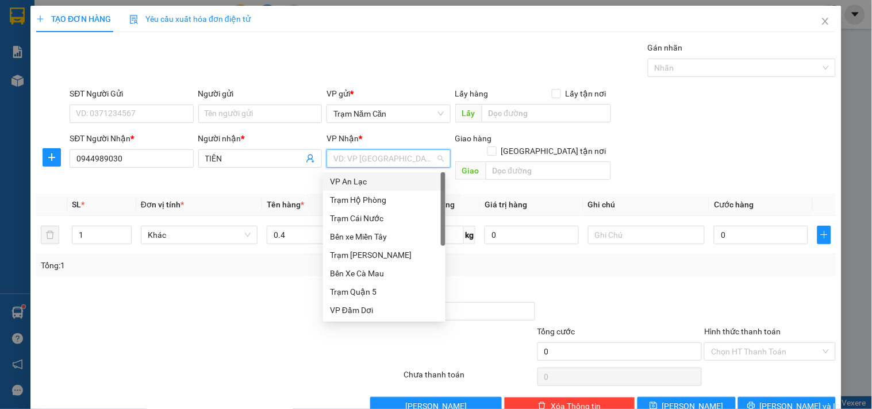
click at [389, 183] on div "VP An Lạc" at bounding box center [384, 181] width 109 height 13
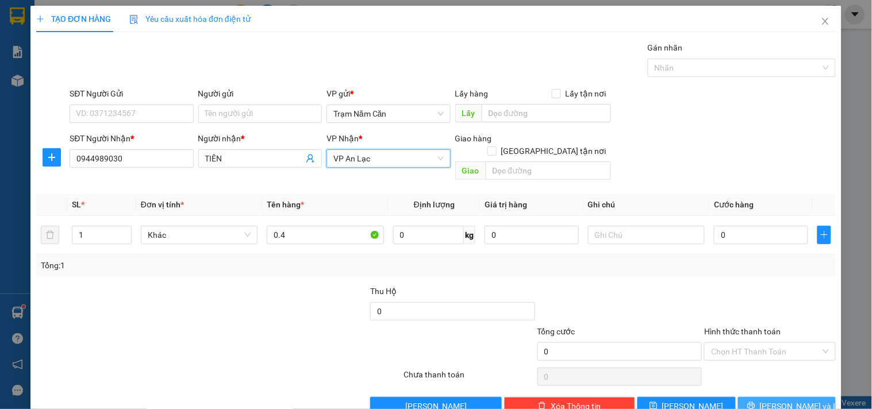
click at [752, 397] on button "[PERSON_NAME] và In" at bounding box center [787, 406] width 98 height 18
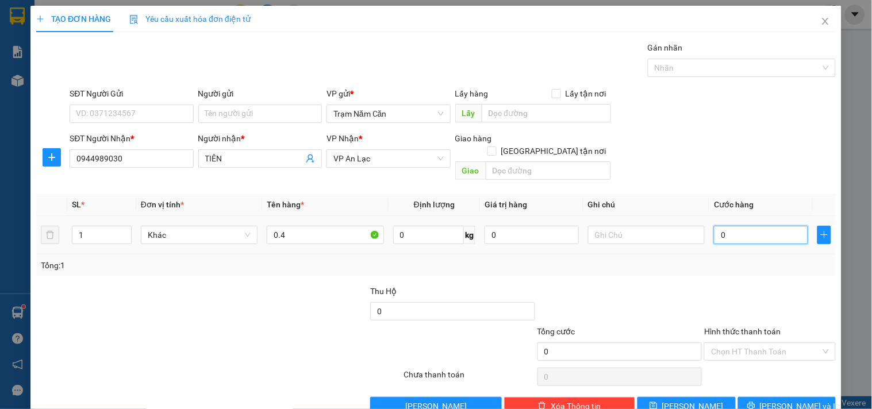
click at [722, 226] on input "0" at bounding box center [761, 235] width 94 height 18
type input "004"
type input "4"
type input "0.040"
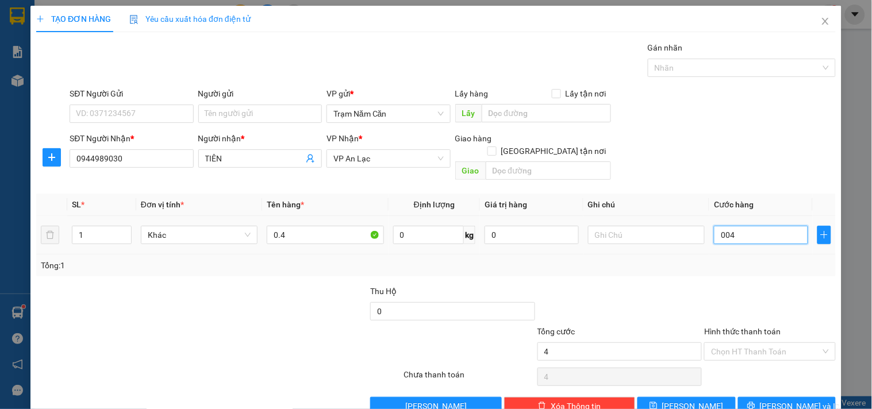
type input "40"
click at [765, 398] on button "[PERSON_NAME] và In" at bounding box center [787, 406] width 98 height 18
type input "40.000"
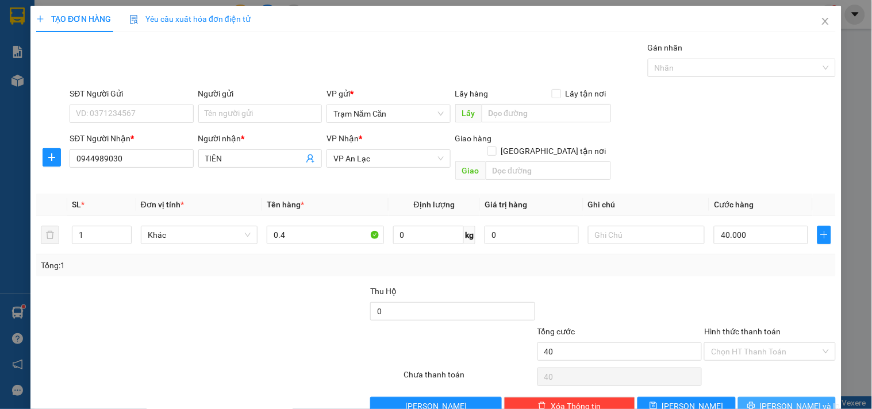
type input "40.000"
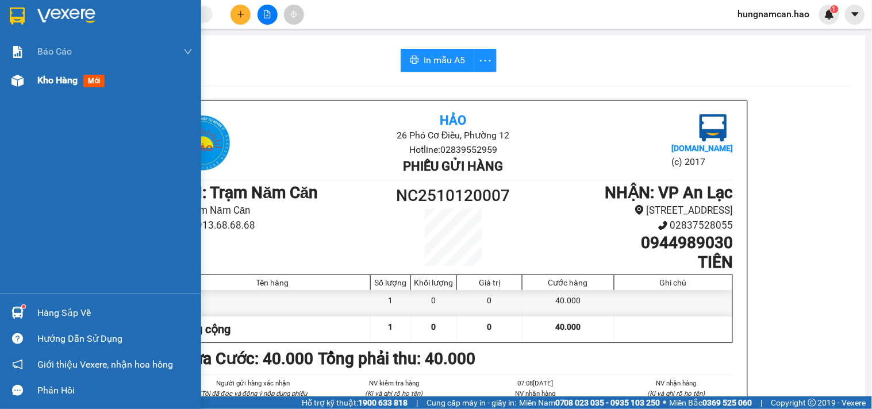
click at [39, 84] on span "Kho hàng" at bounding box center [57, 80] width 40 height 11
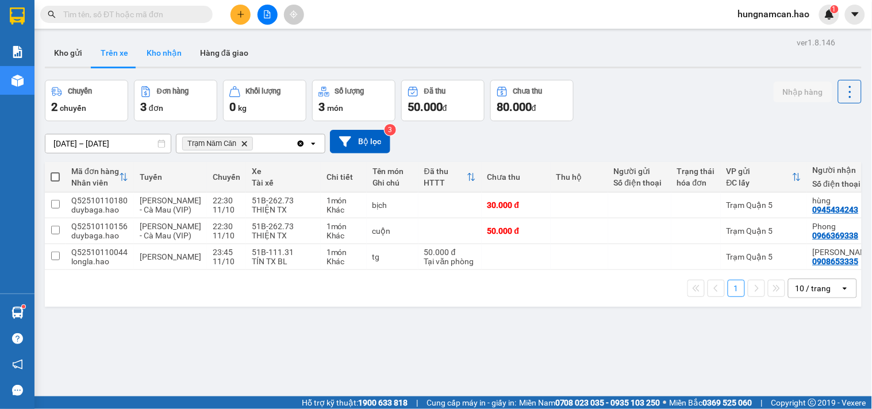
click at [168, 64] on button "Kho nhận" at bounding box center [163, 53] width 53 height 28
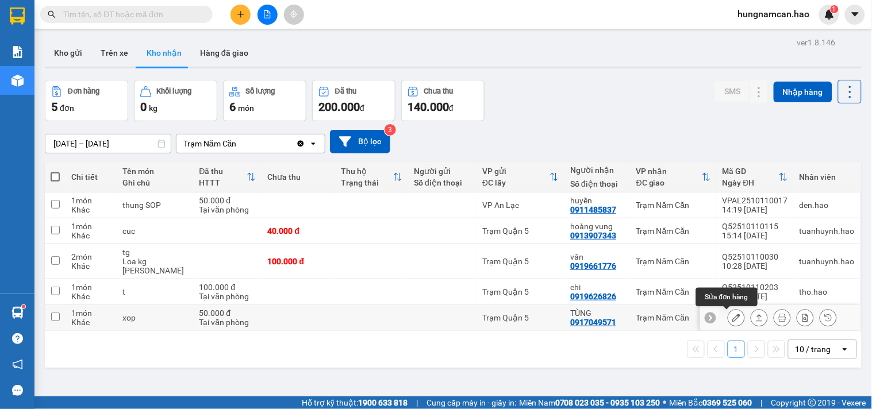
click at [732, 317] on icon at bounding box center [736, 318] width 8 height 8
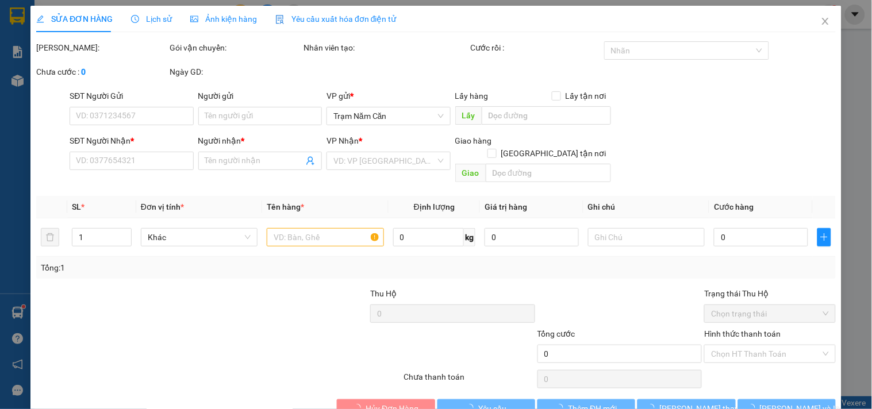
type input "0917049571"
type input "TÙNG"
type input "50.000"
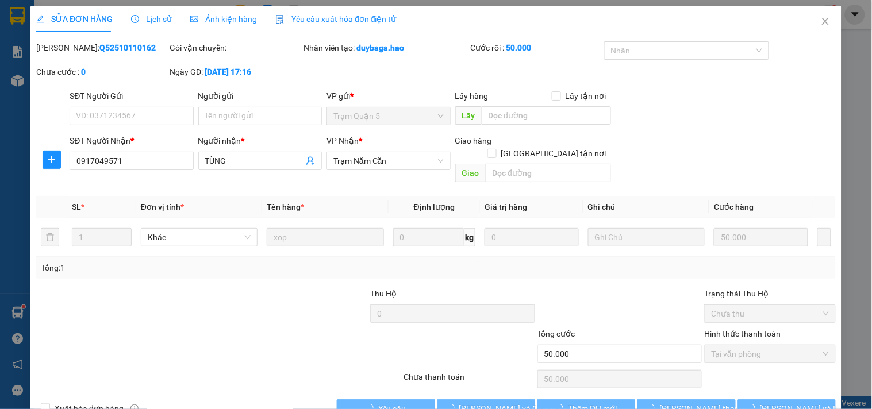
click at [233, 20] on span "Ảnh kiện hàng" at bounding box center [223, 18] width 67 height 9
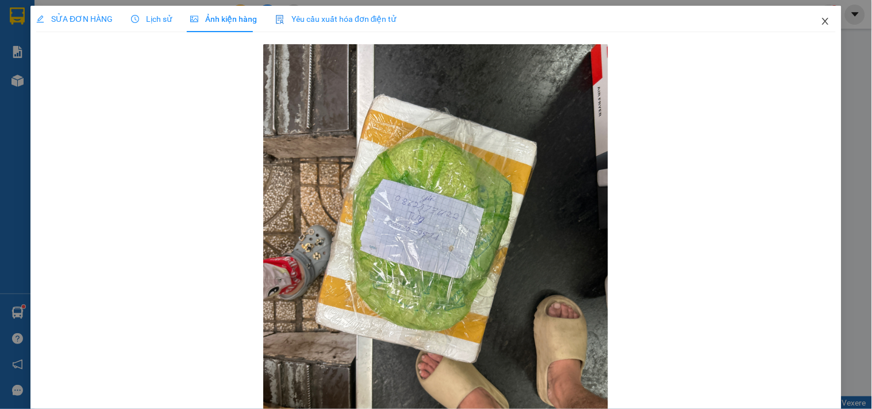
click at [809, 21] on span "Close" at bounding box center [825, 22] width 32 height 32
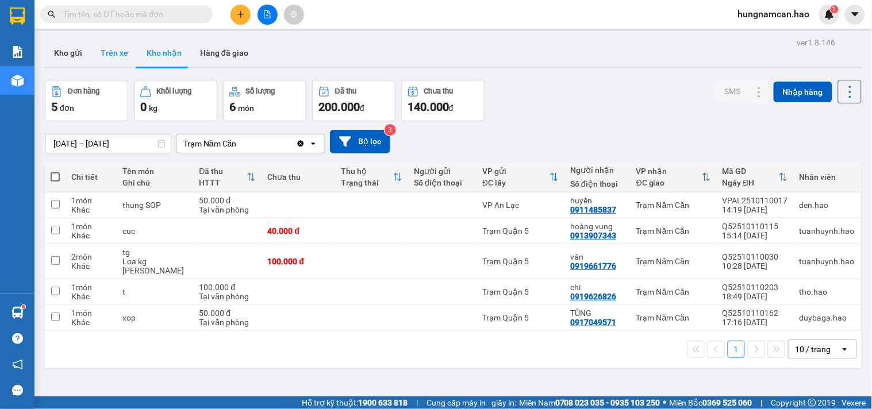
click at [116, 55] on button "Trên xe" at bounding box center [114, 53] width 46 height 28
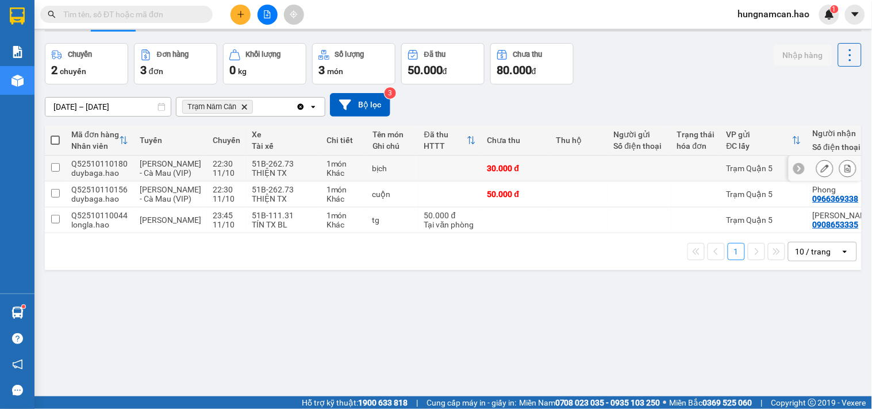
scroll to position [53, 0]
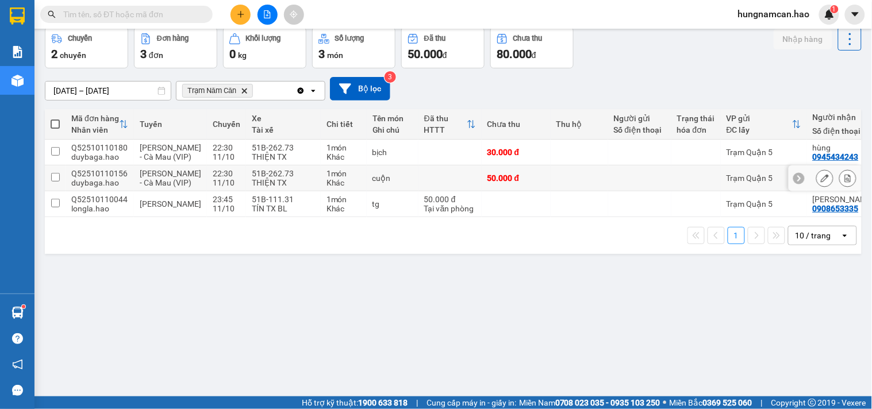
click at [614, 183] on div at bounding box center [640, 178] width 52 height 9
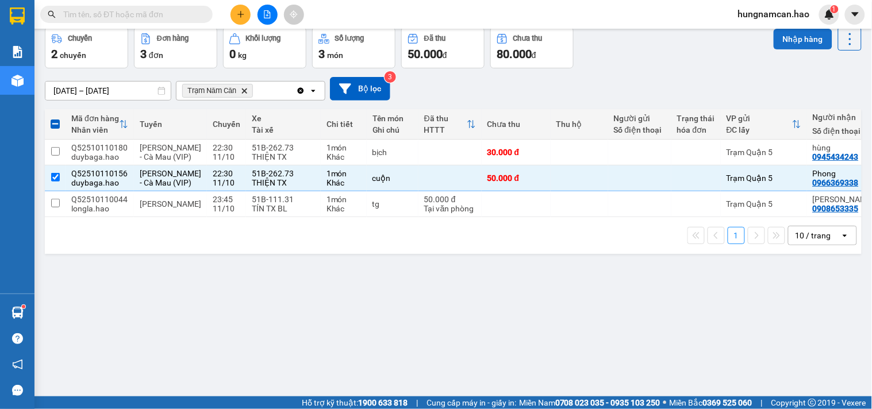
click at [790, 32] on button "Nhập hàng" at bounding box center [802, 39] width 59 height 21
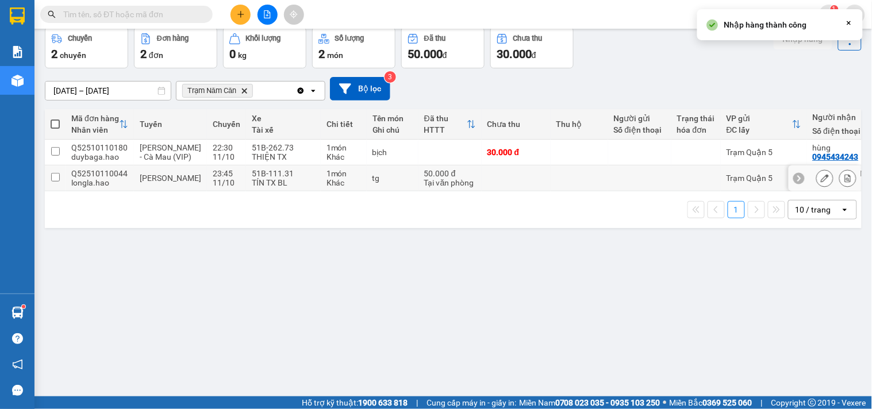
click at [726, 183] on div "Trạm Quận 5" at bounding box center [763, 178] width 75 height 9
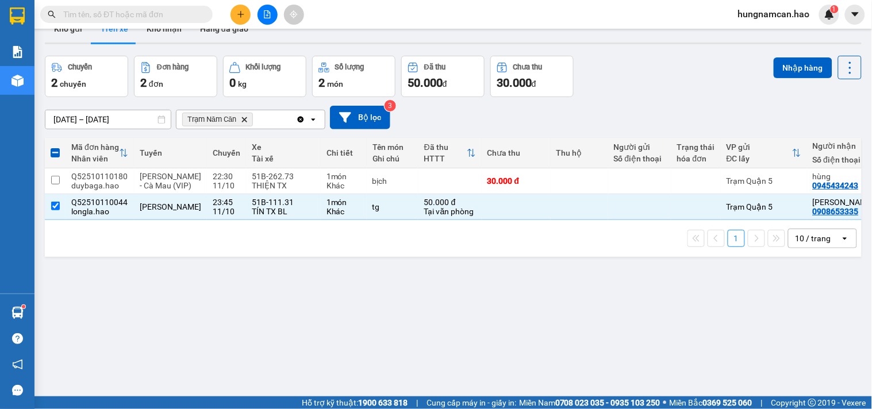
scroll to position [0, 0]
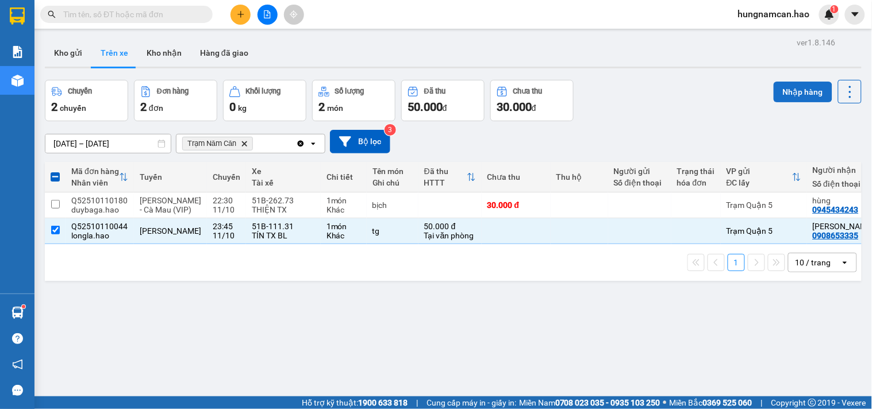
click at [784, 93] on button "Nhập hàng" at bounding box center [802, 92] width 59 height 21
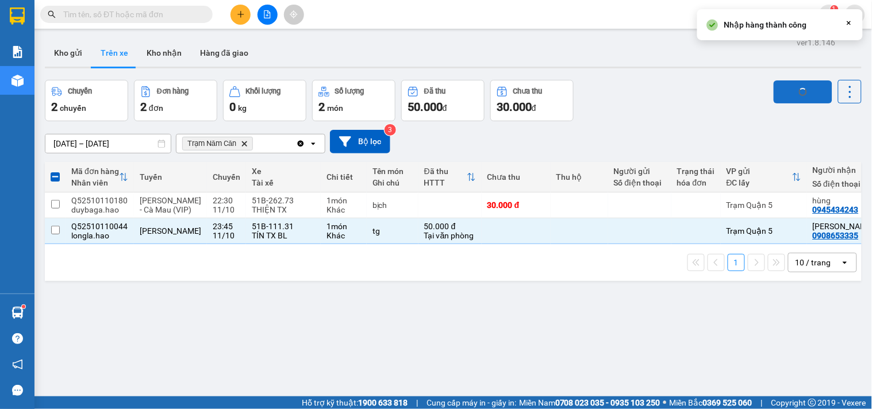
checkbox input "false"
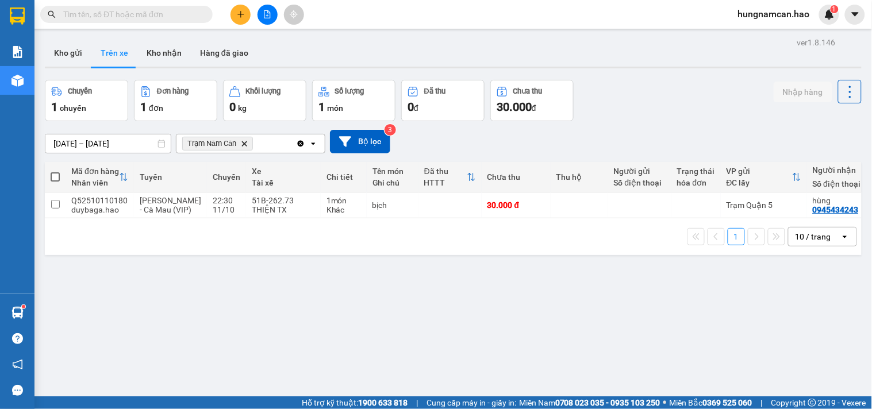
drag, startPoint x: 834, startPoint y: 110, endPoint x: 699, endPoint y: 104, distance: 135.2
click at [240, 13] on icon "plus" at bounding box center [240, 14] width 1 height 6
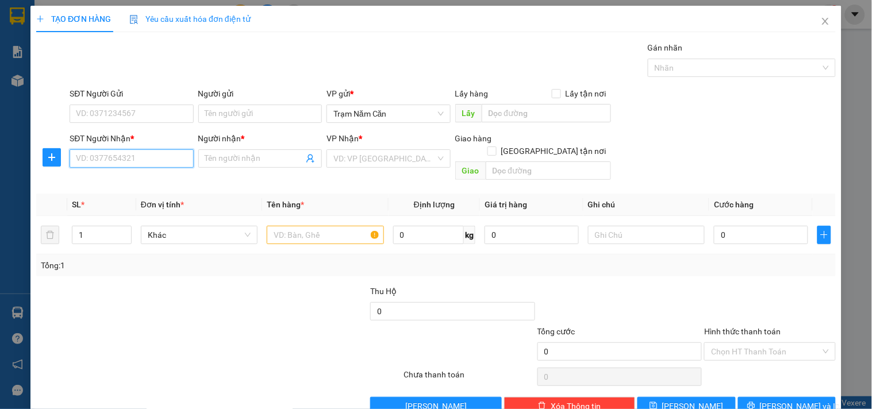
click at [102, 160] on input "SĐT Người Nhận *" at bounding box center [132, 158] width 124 height 18
click at [155, 179] on div "0332202808 - DUY" at bounding box center [130, 181] width 109 height 13
type input "0332202808"
type input "DUY"
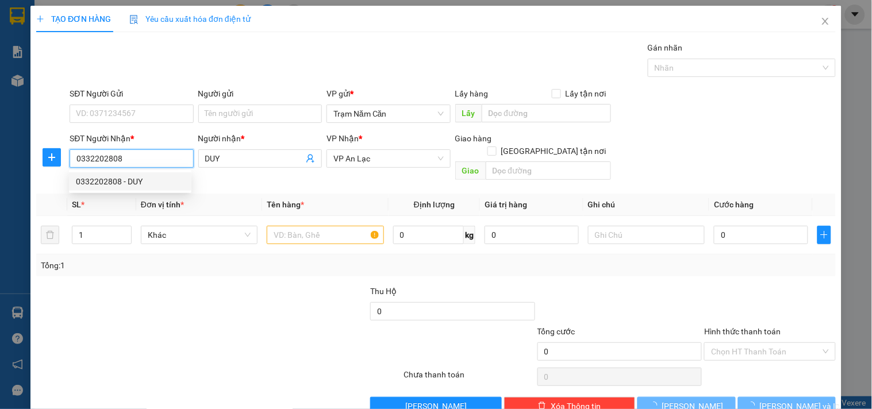
type input "50.000"
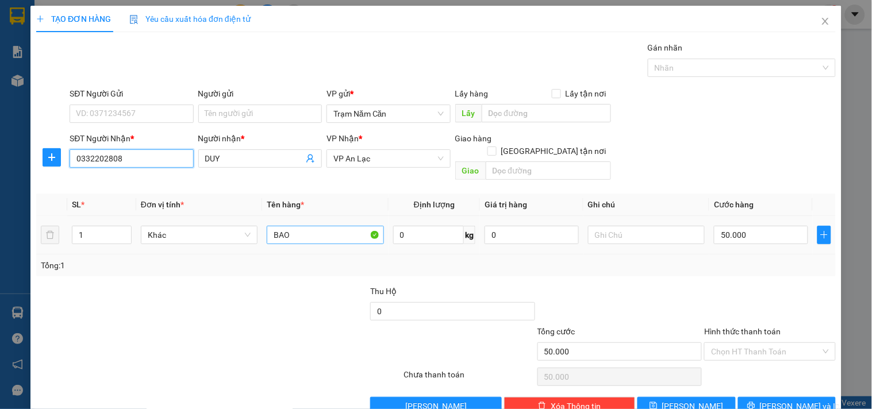
type input "0332202808"
drag, startPoint x: 326, startPoint y: 223, endPoint x: 117, endPoint y: 214, distance: 209.9
click at [117, 216] on tr "1 Khác BAO 0 kg 0 50.000" at bounding box center [435, 235] width 799 height 39
type input "0.4"
click at [737, 226] on input "50.000" at bounding box center [761, 235] width 94 height 18
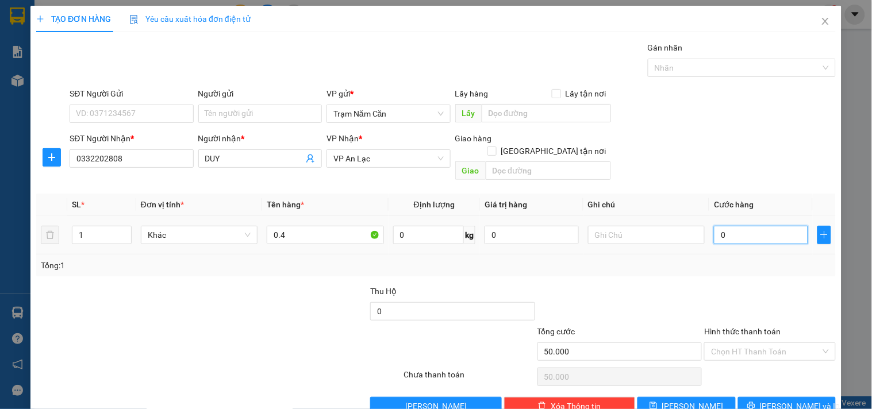
type input "0"
type input "004"
type input "4"
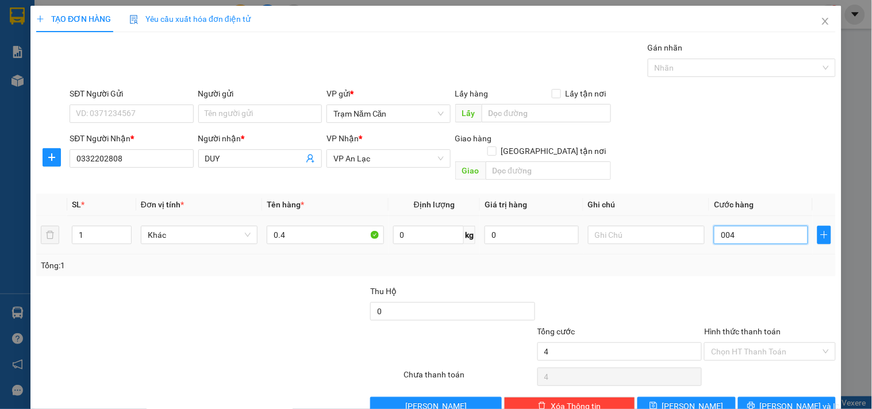
type input "40"
type input "0.040"
click at [714, 261] on div "Tổng: 1" at bounding box center [435, 266] width 799 height 22
type input "40.000"
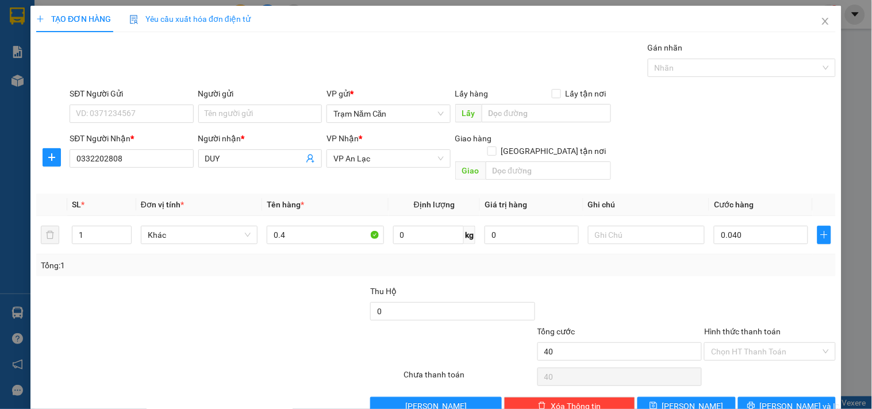
type input "40.000"
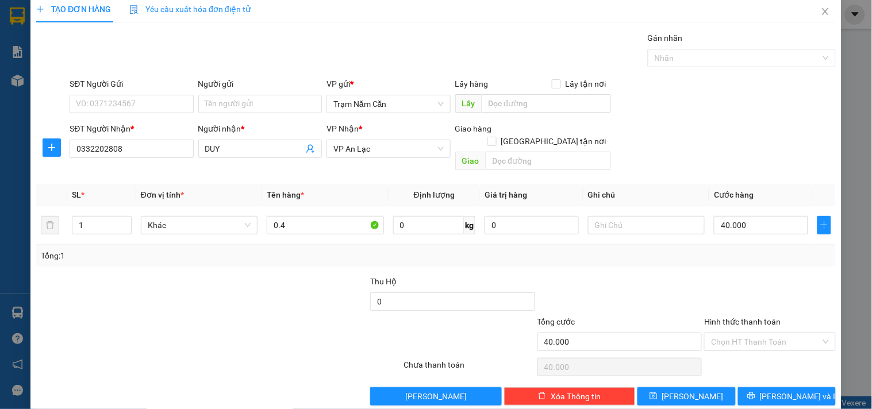
scroll to position [16, 0]
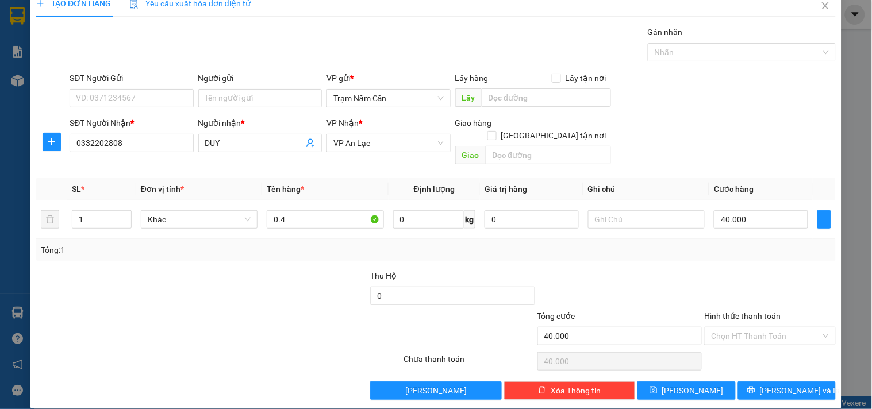
click at [746, 332] on div "Hình thức thanh toán Chọn HT Thanh Toán" at bounding box center [769, 330] width 131 height 40
click at [746, 382] on button "[PERSON_NAME] và In" at bounding box center [787, 391] width 98 height 18
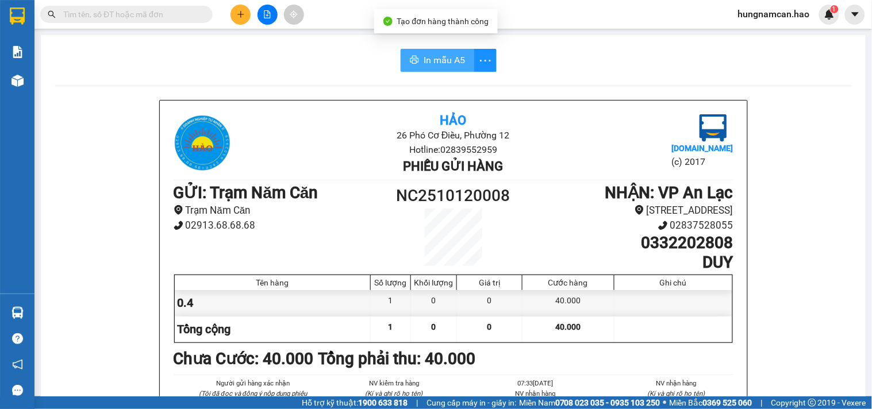
drag, startPoint x: 423, startPoint y: 63, endPoint x: 458, endPoint y: 76, distance: 37.3
click at [424, 63] on span "In mẫu A5" at bounding box center [444, 60] width 41 height 14
drag, startPoint x: 38, startPoint y: 76, endPoint x: 26, endPoint y: 74, distance: 12.3
click at [26, 74] on section "Kết quả tìm kiếm ( 0 ) Bộ lọc No Data hungnamcan.hao 1 Báo cáo BC tiền công nợ …" at bounding box center [436, 204] width 872 height 409
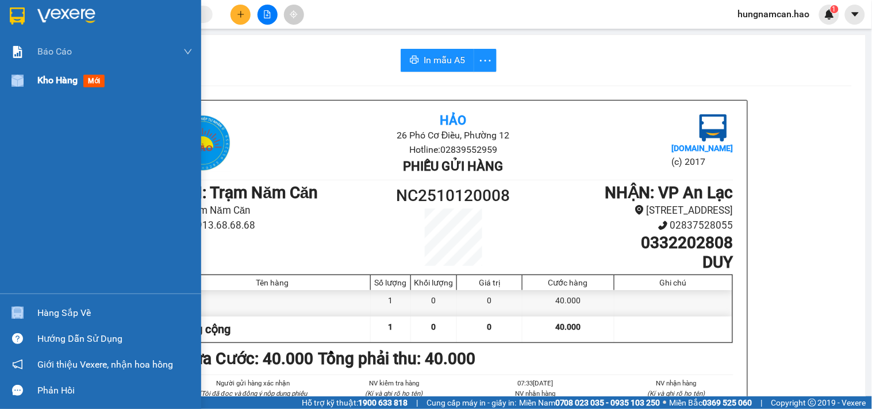
click at [26, 74] on div at bounding box center [17, 81] width 20 height 20
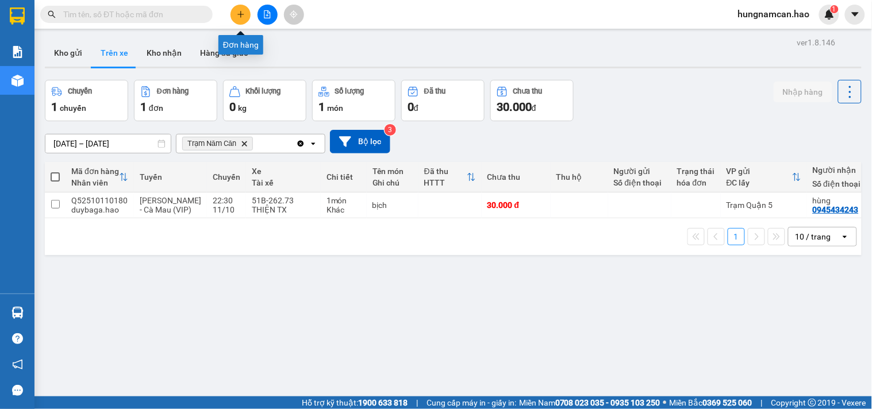
click at [241, 20] on button at bounding box center [240, 15] width 20 height 20
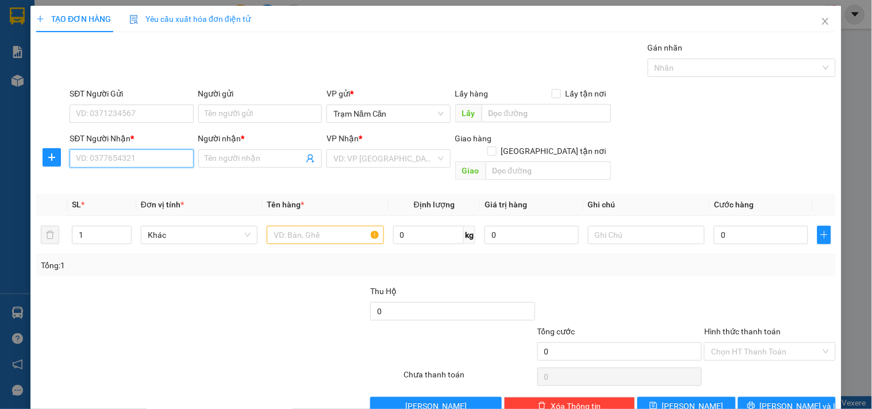
click at [111, 156] on input "SĐT Người Nhận *" at bounding box center [132, 158] width 124 height 18
type input "0379468933"
click at [140, 179] on div "0379468933 - NHIÊN" at bounding box center [130, 181] width 109 height 13
type input "NHIÊN"
type input "60.000"
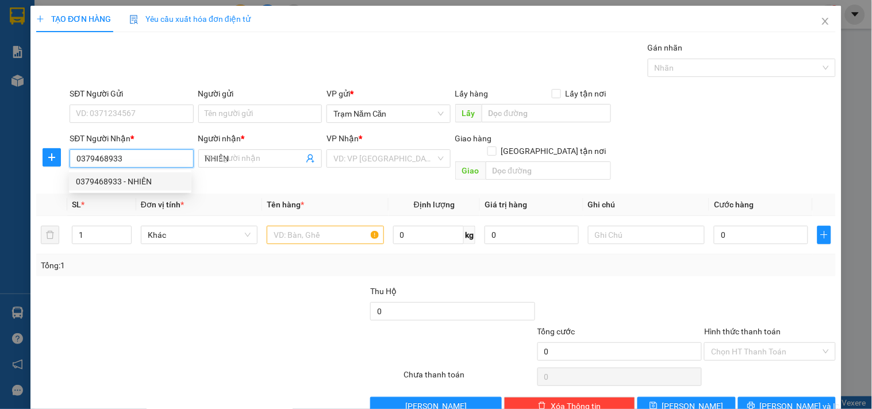
type input "60.000"
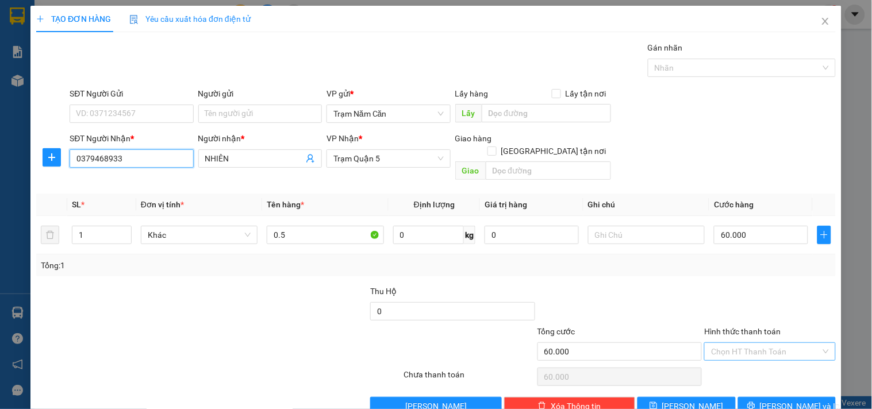
type input "0379468933"
click at [744, 343] on input "Hình thức thanh toán" at bounding box center [765, 351] width 109 height 17
drag, startPoint x: 748, startPoint y: 388, endPoint x: 757, endPoint y: 329, distance: 59.8
click at [757, 329] on div "Transit Pickup Surcharge Ids Transit Deliver Surcharge Ids Transit Deliver Surc…" at bounding box center [435, 228] width 799 height 374
click at [748, 345] on input "Hình thức thanh toán" at bounding box center [765, 351] width 109 height 17
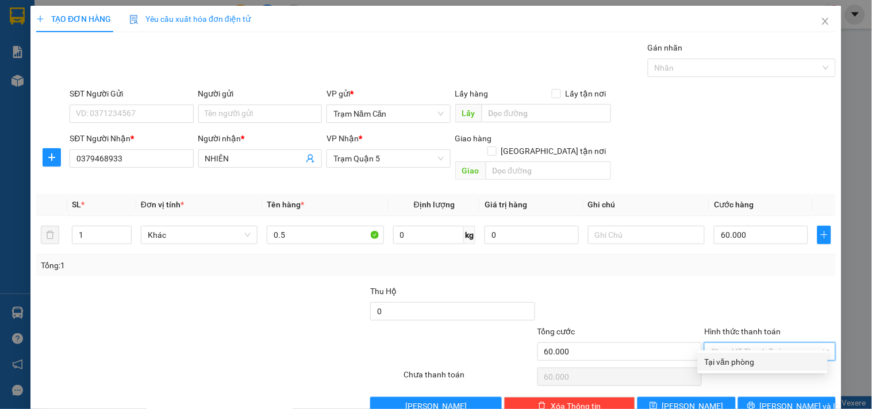
click at [743, 362] on div "Tại văn phòng" at bounding box center [763, 362] width 116 height 13
type input "0"
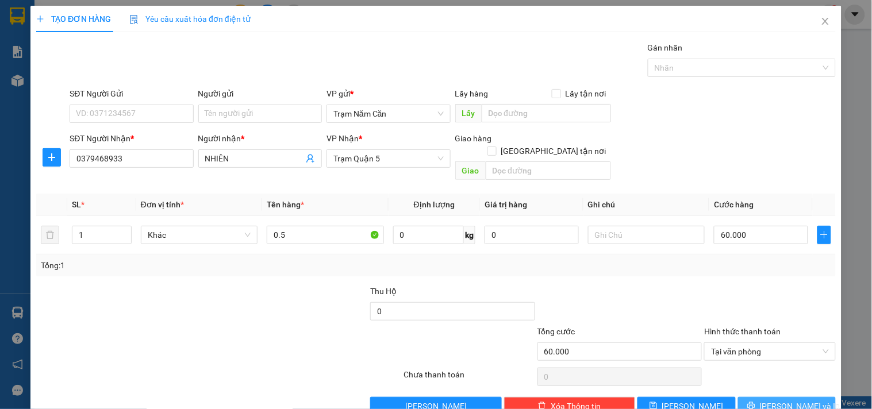
click at [744, 397] on button "[PERSON_NAME] và In" at bounding box center [787, 406] width 98 height 18
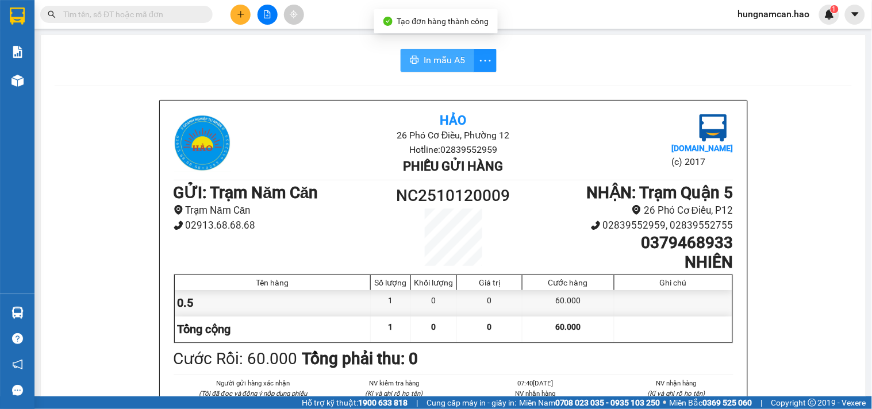
click at [440, 56] on span "In mẫu A5" at bounding box center [444, 60] width 41 height 14
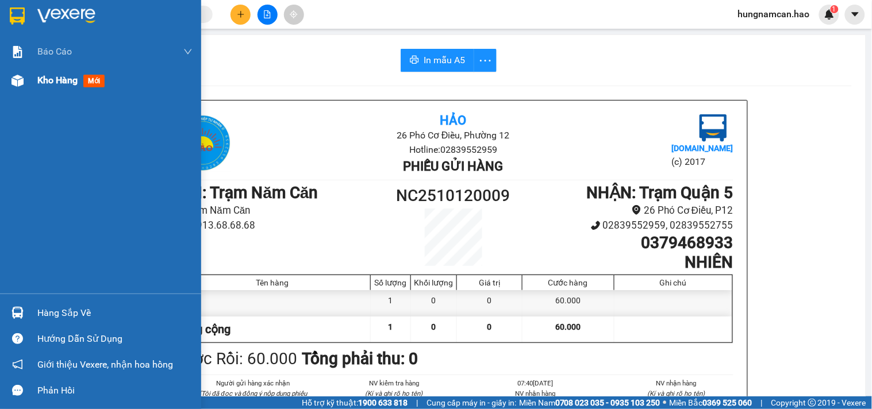
click at [33, 79] on div "Kho hàng mới" at bounding box center [100, 80] width 201 height 29
